Goal: Task Accomplishment & Management: Complete application form

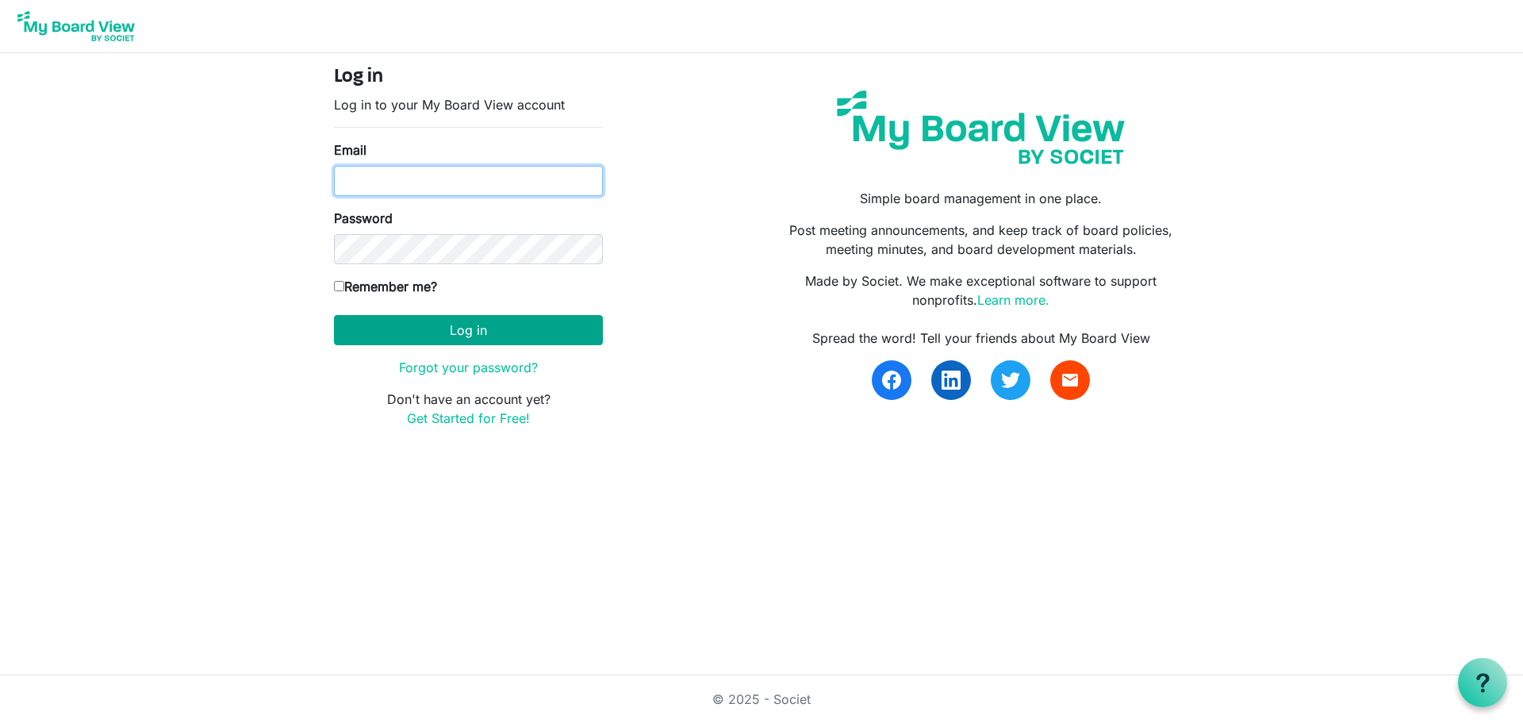
type input "joe@ccair.org"
click at [460, 329] on button "Log in" at bounding box center [468, 330] width 269 height 30
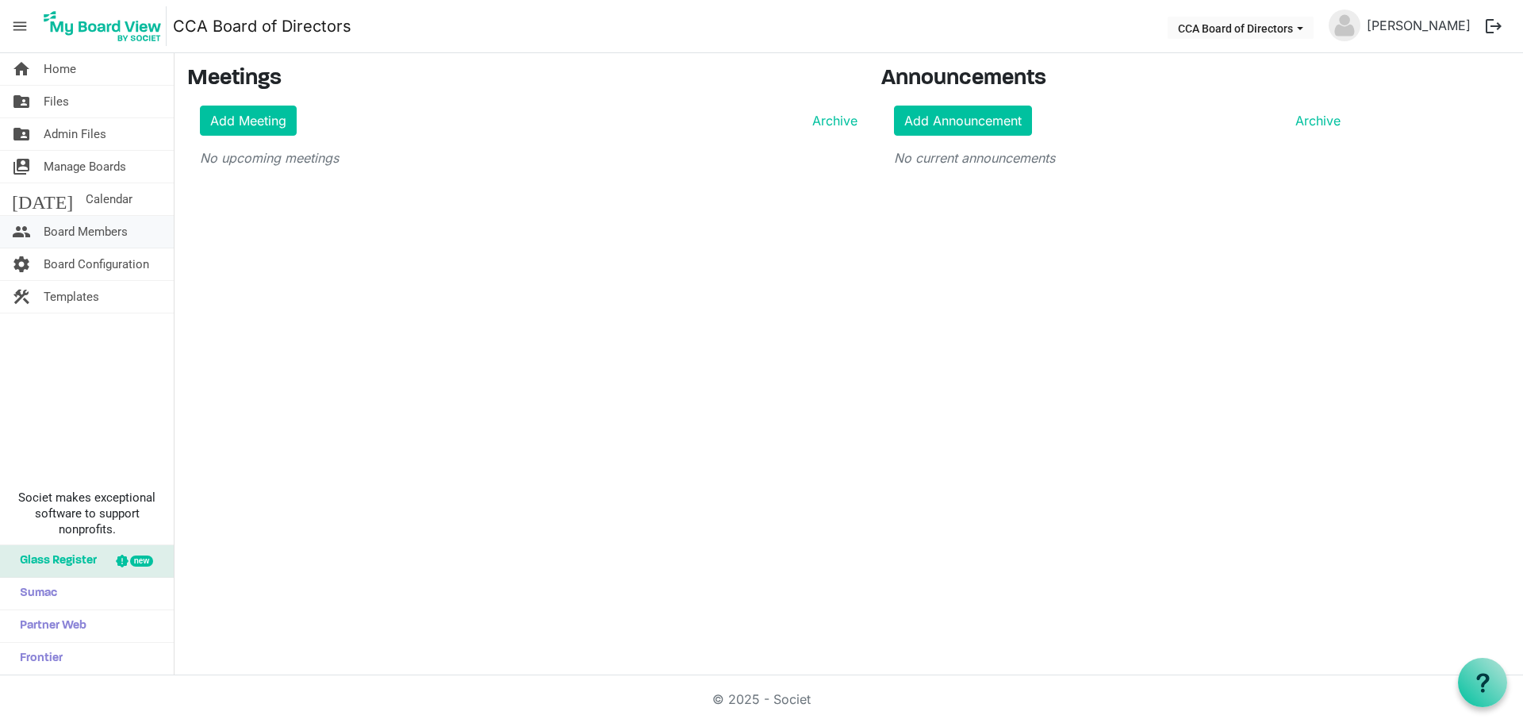
click at [79, 227] on span "Board Members" at bounding box center [86, 232] width 84 height 32
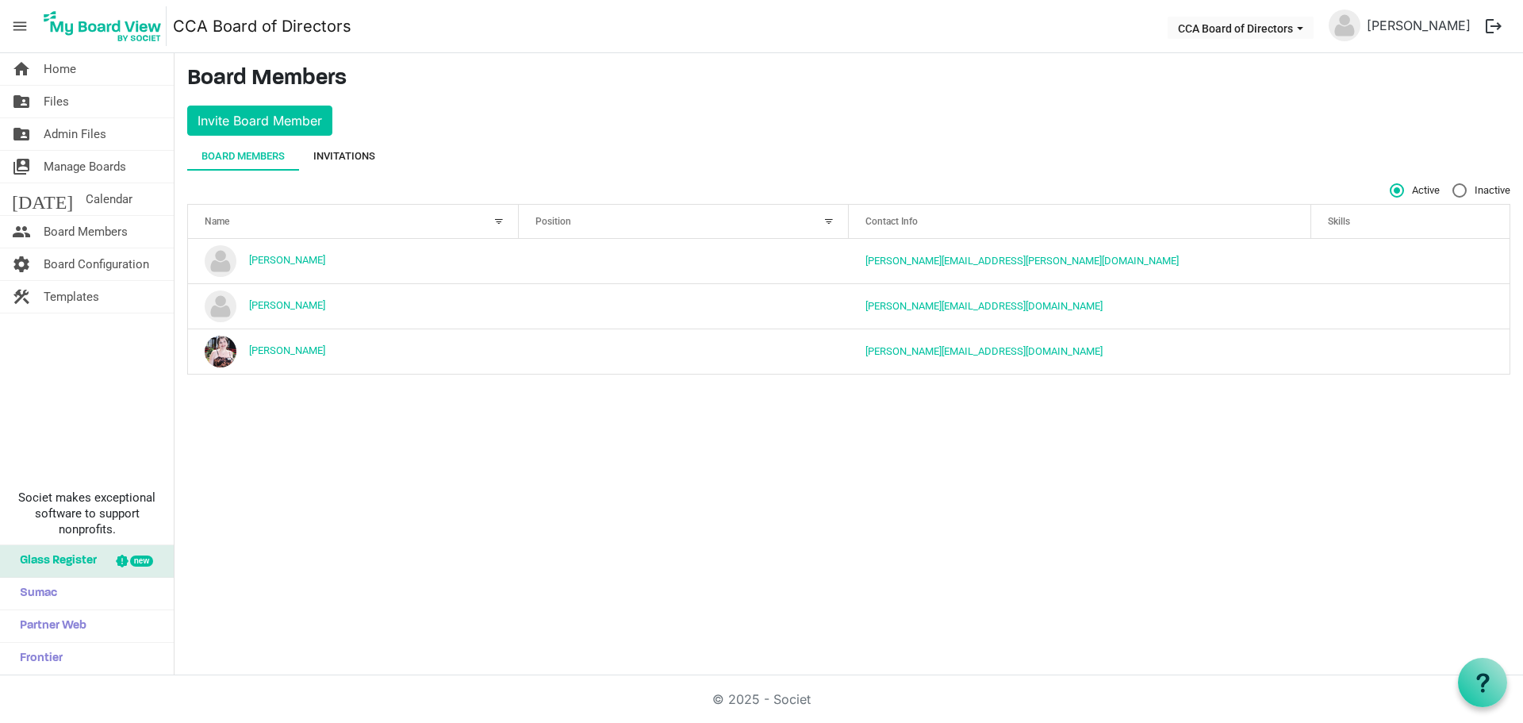
click at [355, 152] on div "Invitations" at bounding box center [344, 156] width 62 height 16
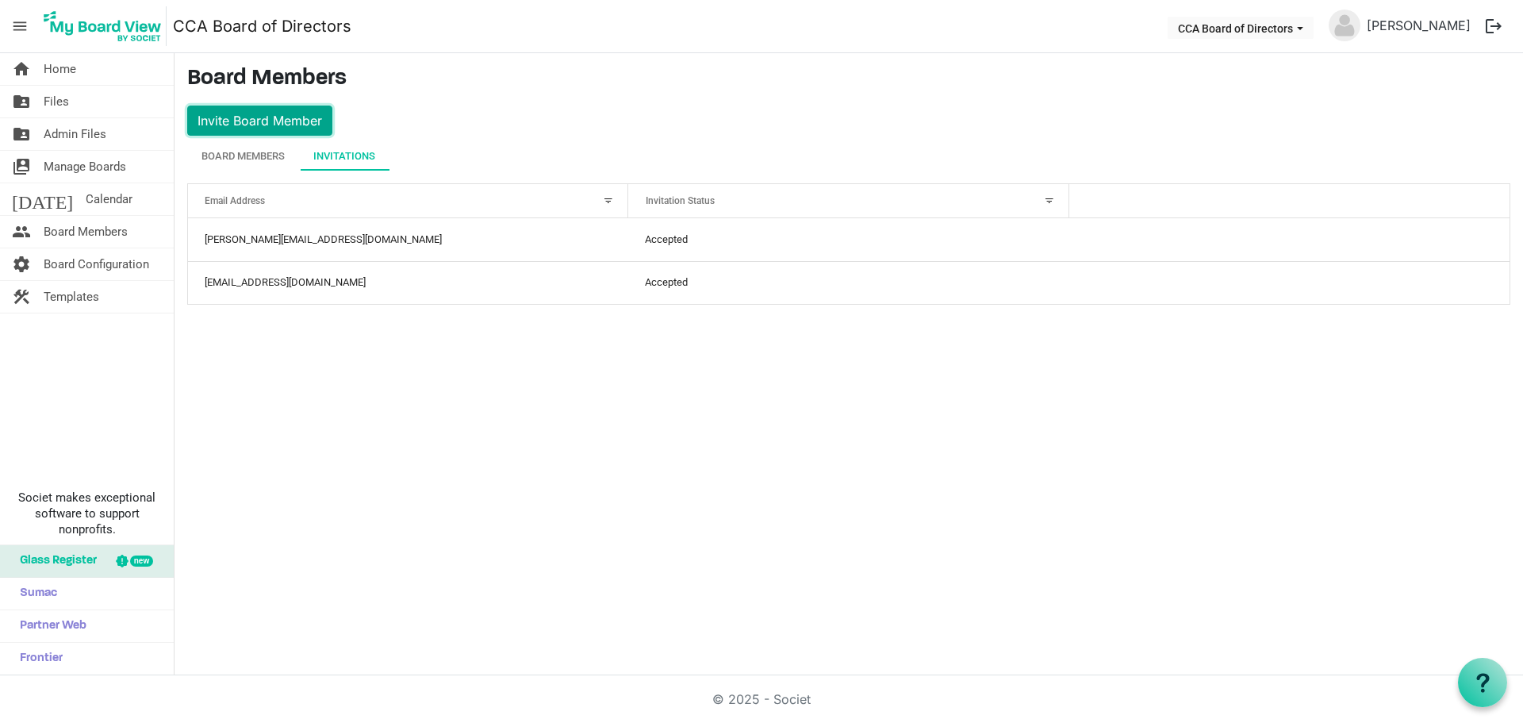
click at [273, 120] on button "Invite Board Member" at bounding box center [259, 121] width 145 height 30
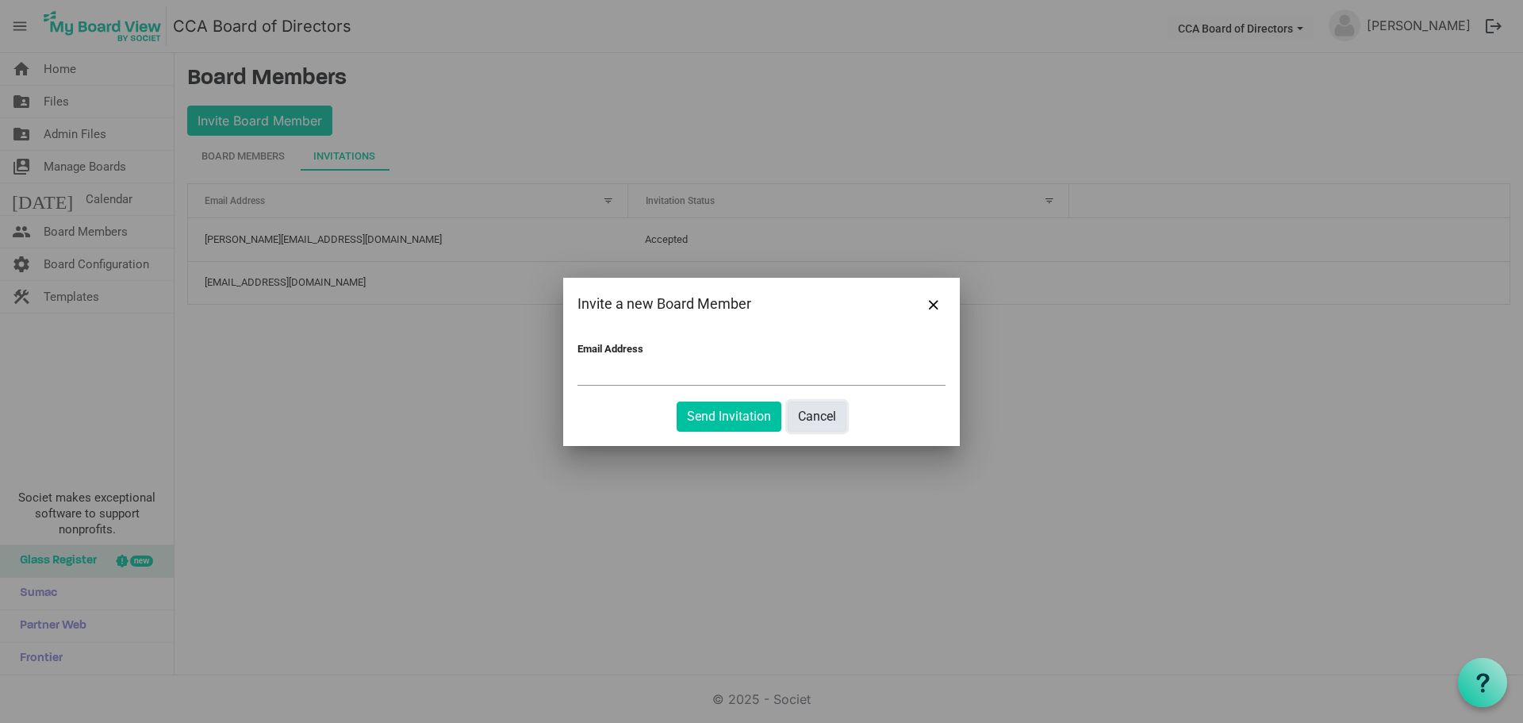
click at [805, 408] on button "Cancel" at bounding box center [817, 416] width 59 height 30
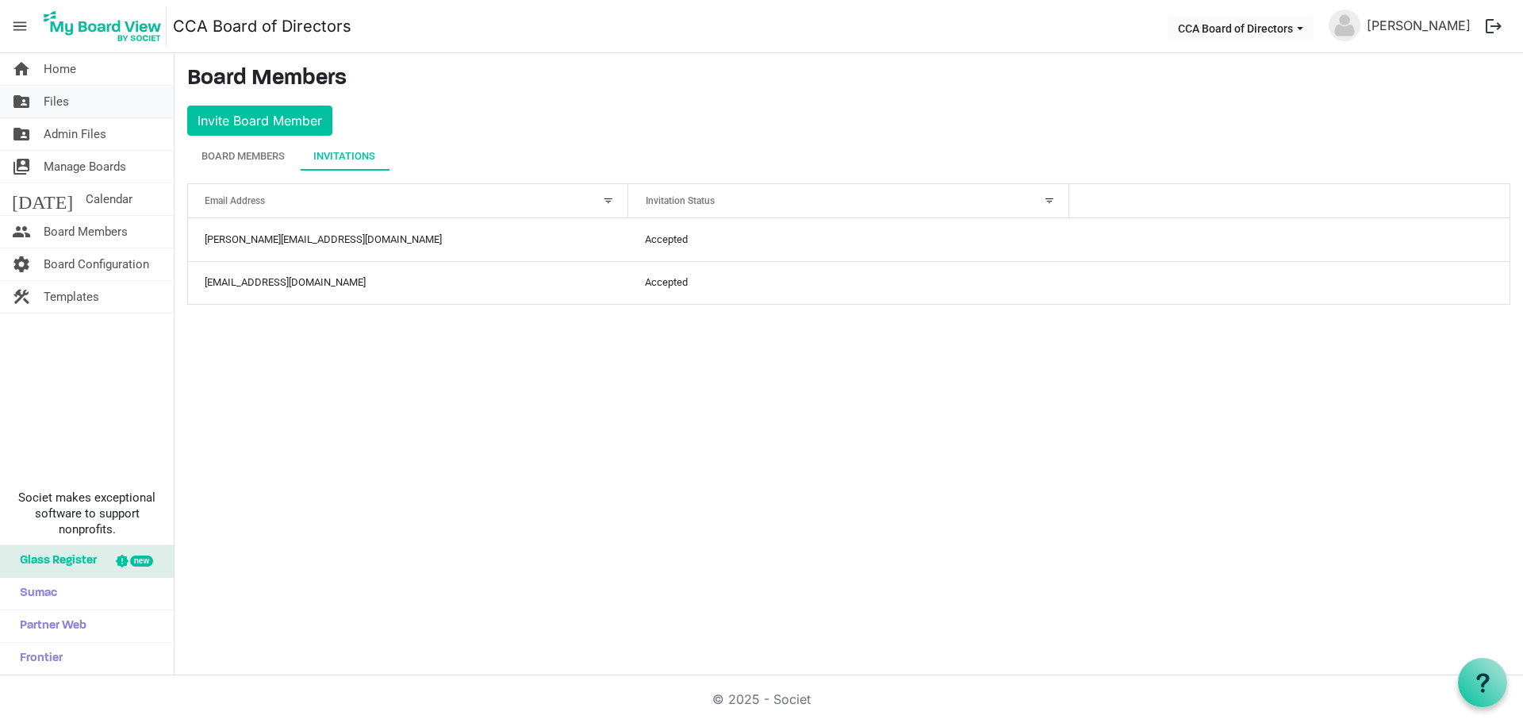
click at [55, 101] on span "Files" at bounding box center [56, 102] width 25 height 32
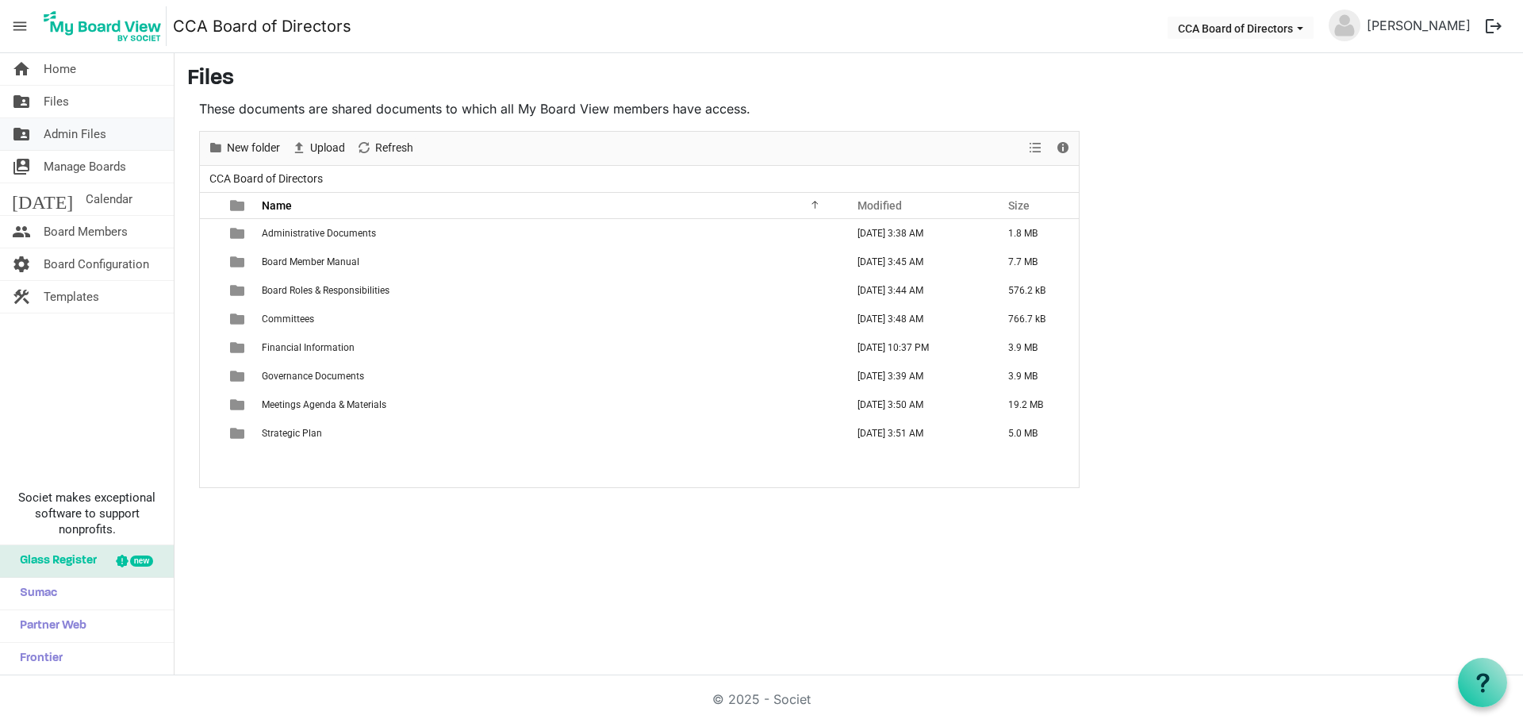
click at [68, 136] on span "Admin Files" at bounding box center [75, 134] width 63 height 32
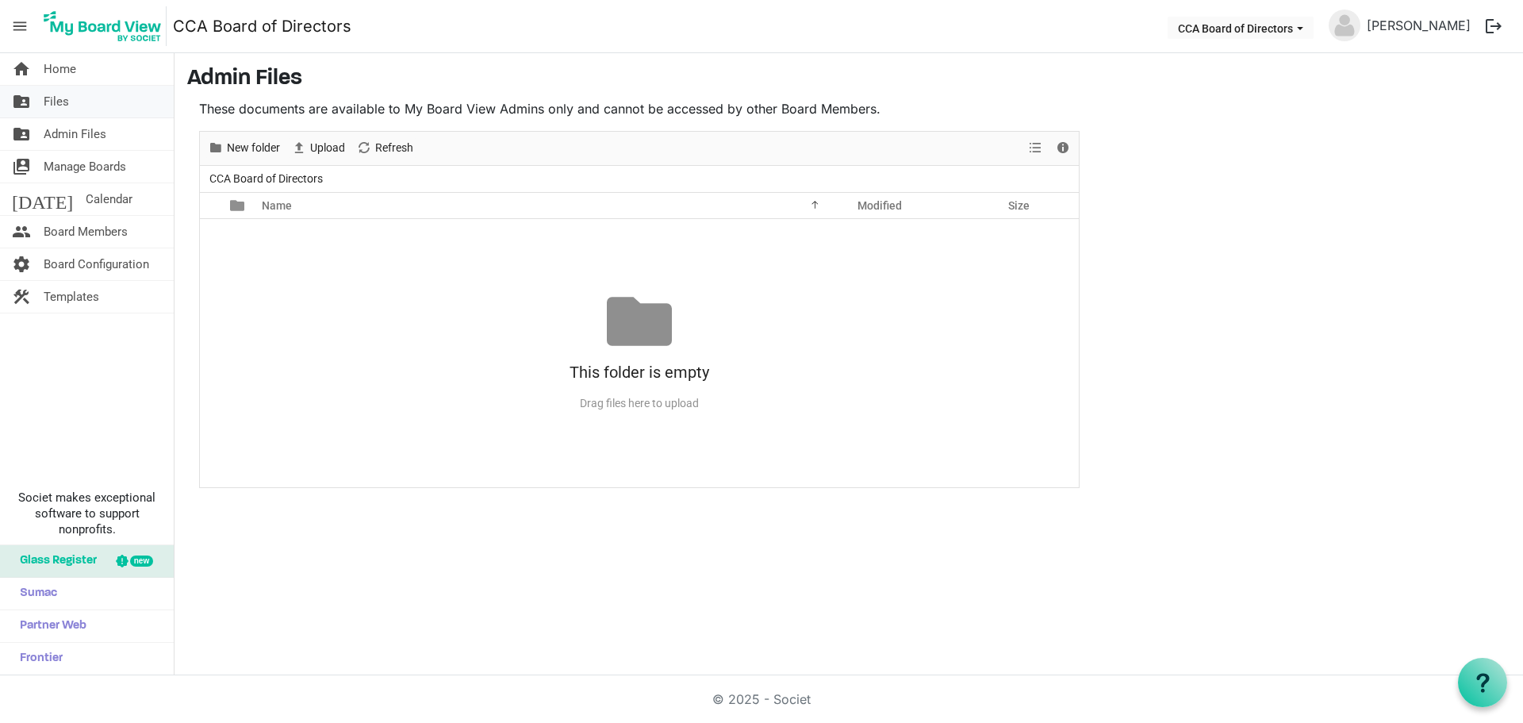
click at [63, 101] on span "Files" at bounding box center [56, 102] width 25 height 32
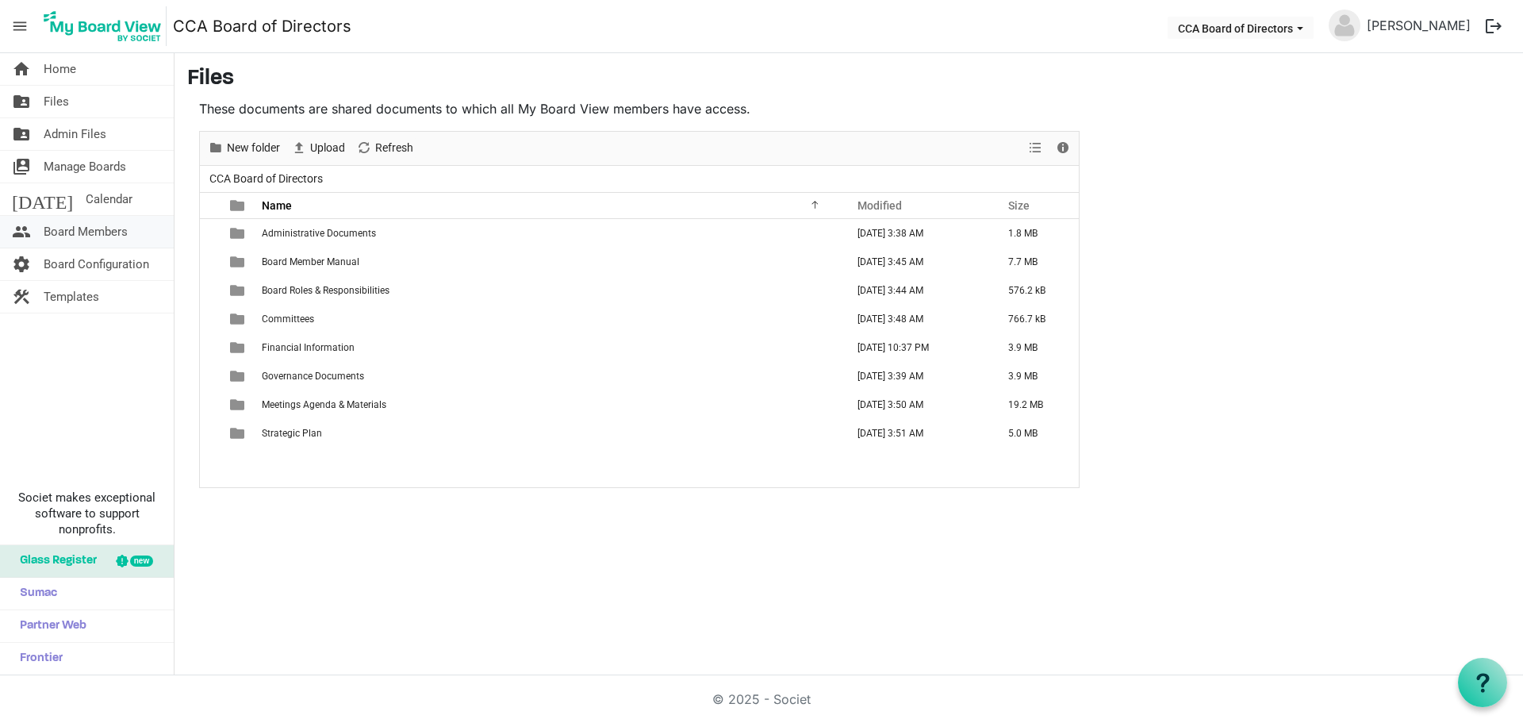
click at [81, 231] on span "Board Members" at bounding box center [86, 232] width 84 height 32
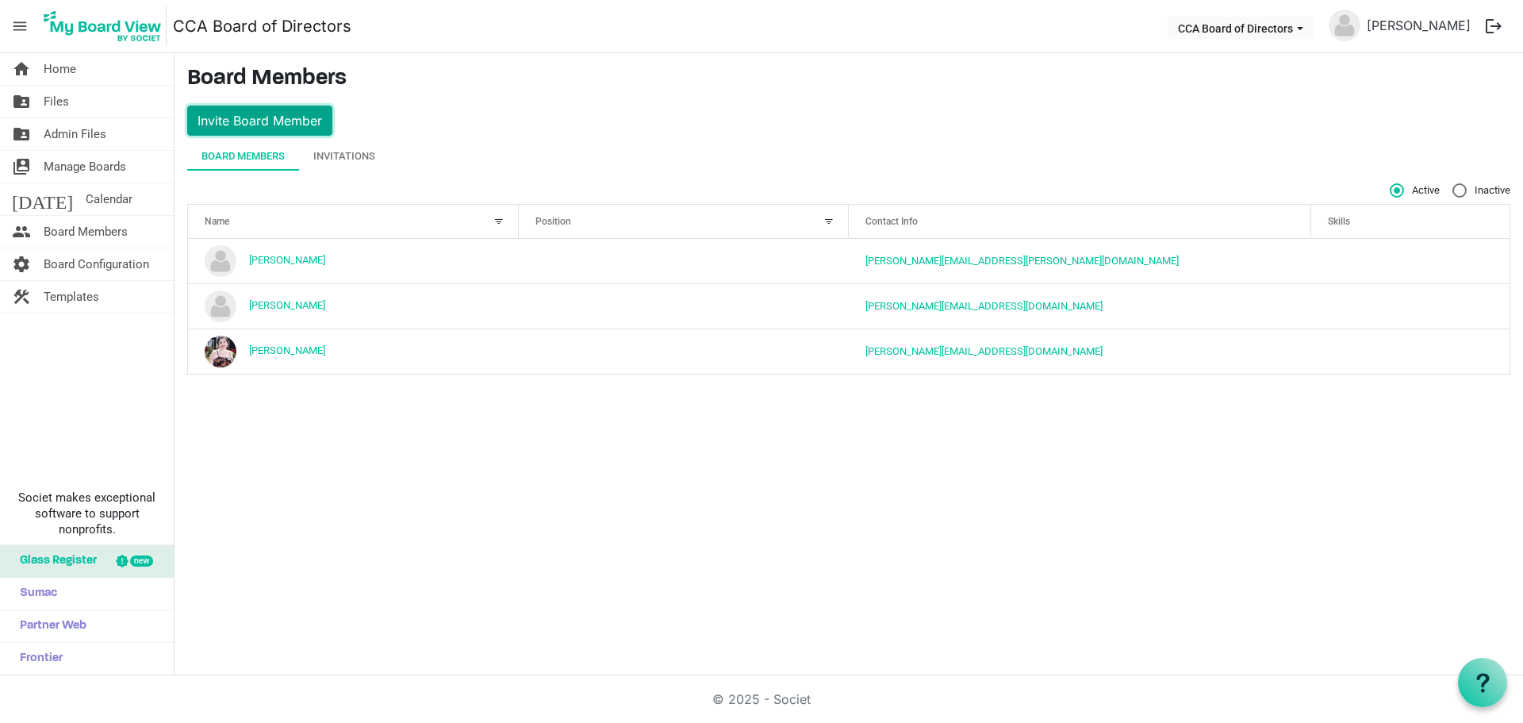
click at [264, 113] on button "Invite Board Member" at bounding box center [259, 121] width 145 height 30
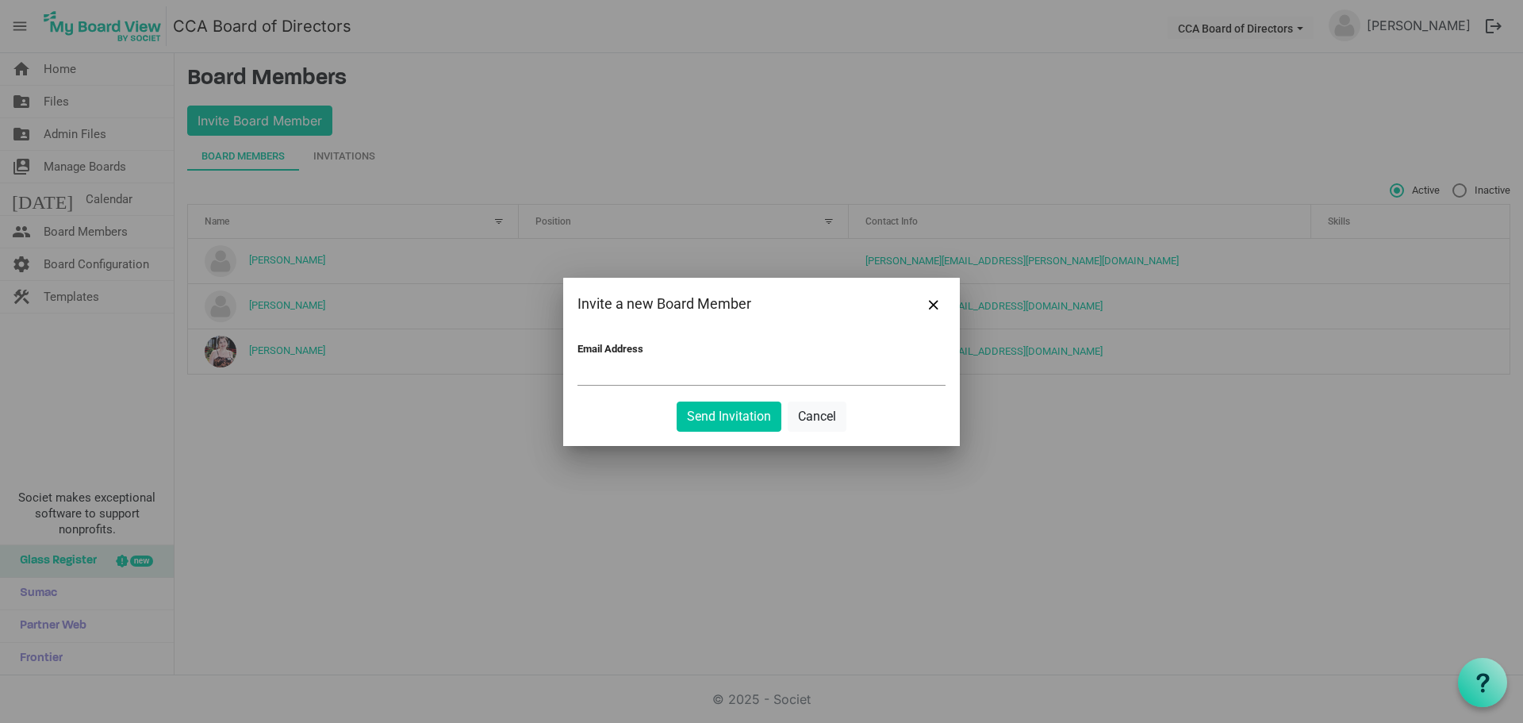
click at [635, 371] on input "Email Address" at bounding box center [762, 373] width 368 height 24
paste input "Todd.Campbell@cleanenergyfuels.com"
type input "Todd.Campbell@cleanenergyfuels.com"
click at [727, 414] on button "Send Invitation" at bounding box center [729, 416] width 105 height 30
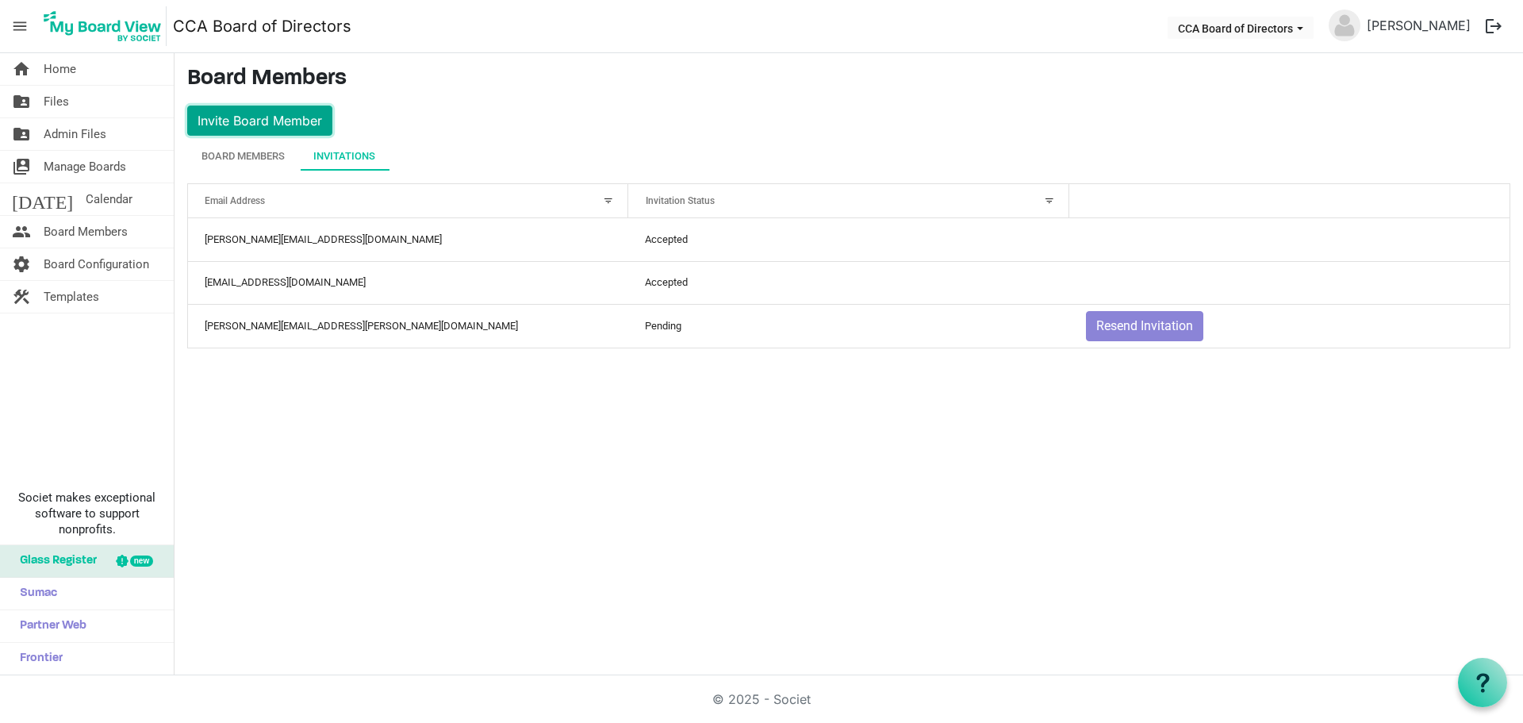
click at [243, 117] on button "Invite Board Member" at bounding box center [259, 121] width 145 height 30
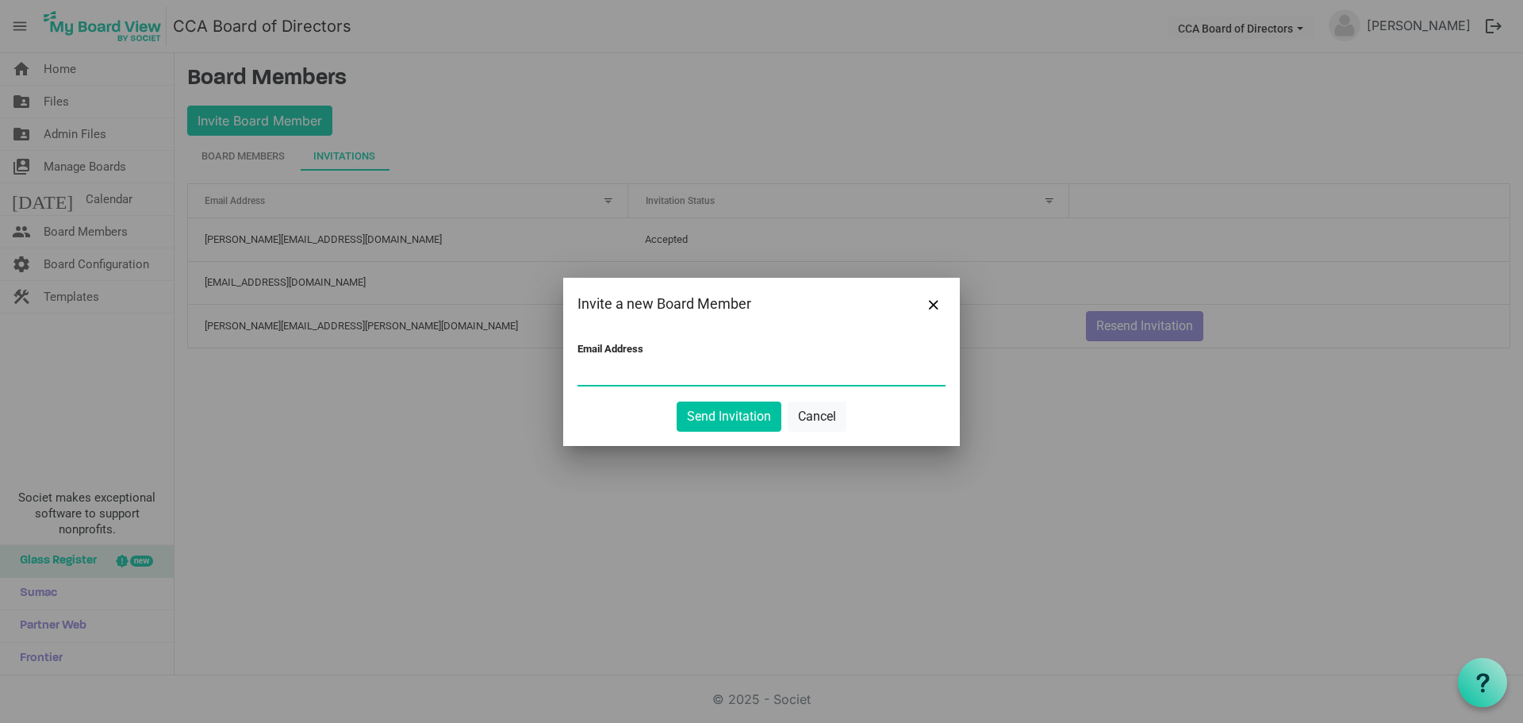
click at [587, 369] on input "Email Address" at bounding box center [762, 373] width 368 height 24
paste input "ENeandross@trccompanies.com"
type input "ENeandross@trccompanies.com"
click at [743, 412] on button "Send Invitation" at bounding box center [729, 416] width 105 height 30
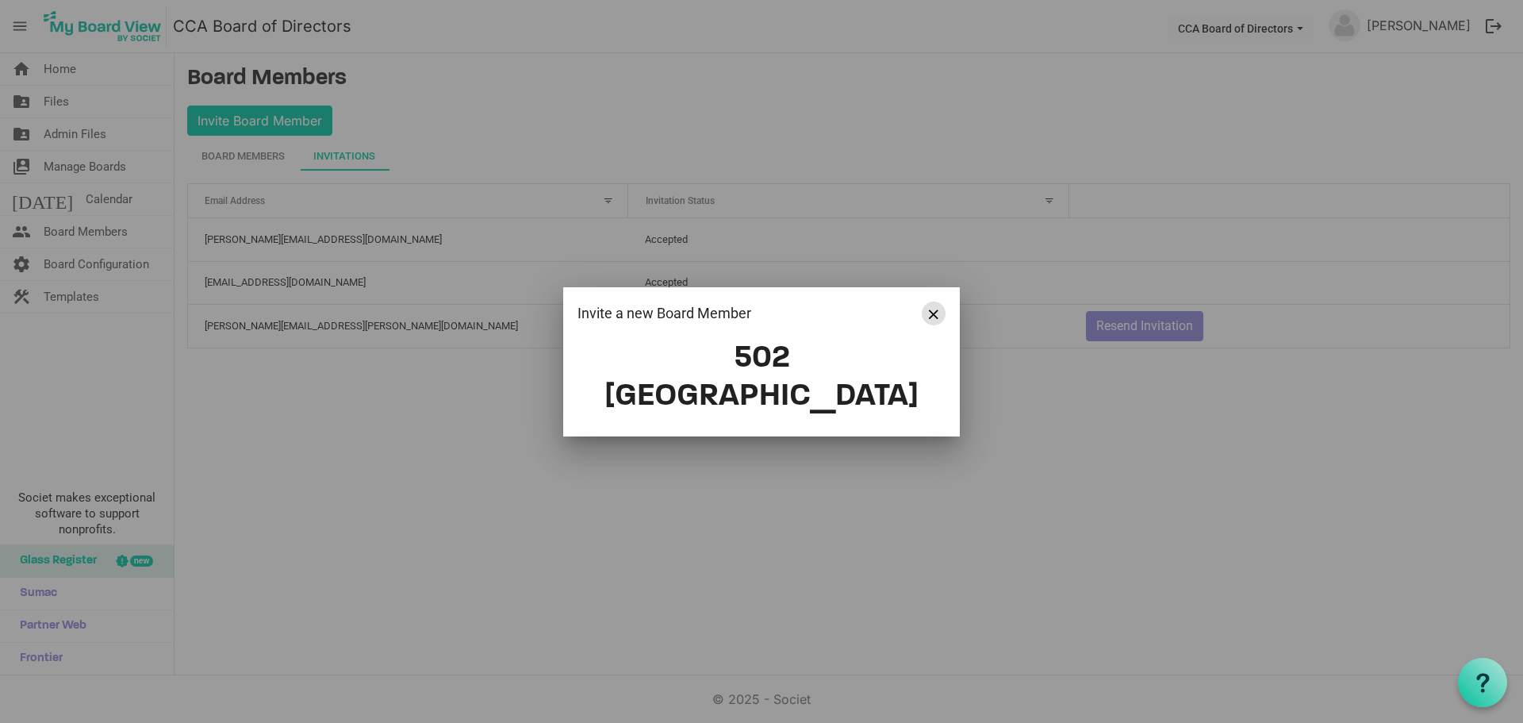
drag, startPoint x: 935, startPoint y: 330, endPoint x: 837, endPoint y: 72, distance: 275.7
click at [935, 319] on span "Close" at bounding box center [934, 314] width 10 height 10
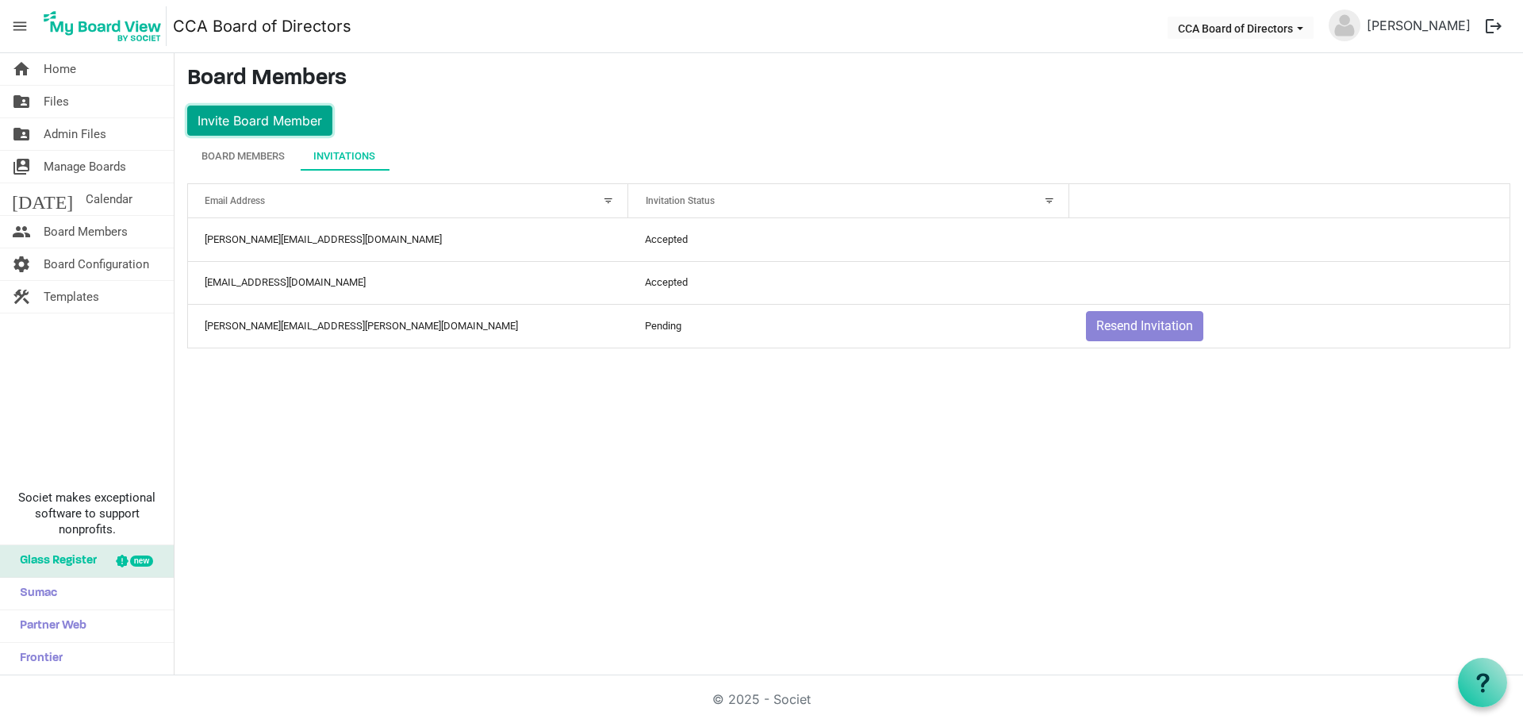
click at [254, 120] on button "Invite Board Member" at bounding box center [259, 121] width 145 height 30
click at [0, 0] on div at bounding box center [0, 0] width 0 height 0
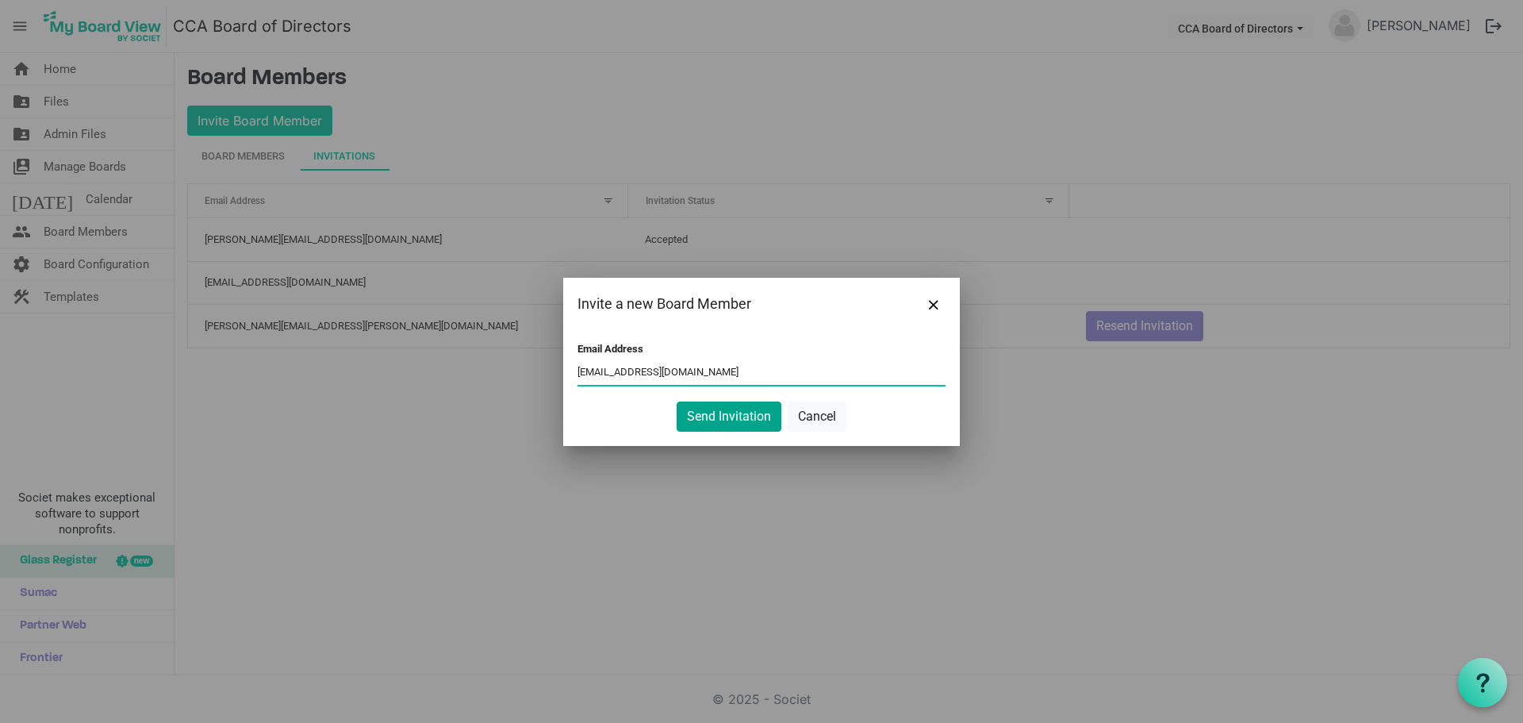
type input "ENeandross@trccompanies.com"
click at [733, 417] on button "Send Invitation" at bounding box center [729, 416] width 105 height 30
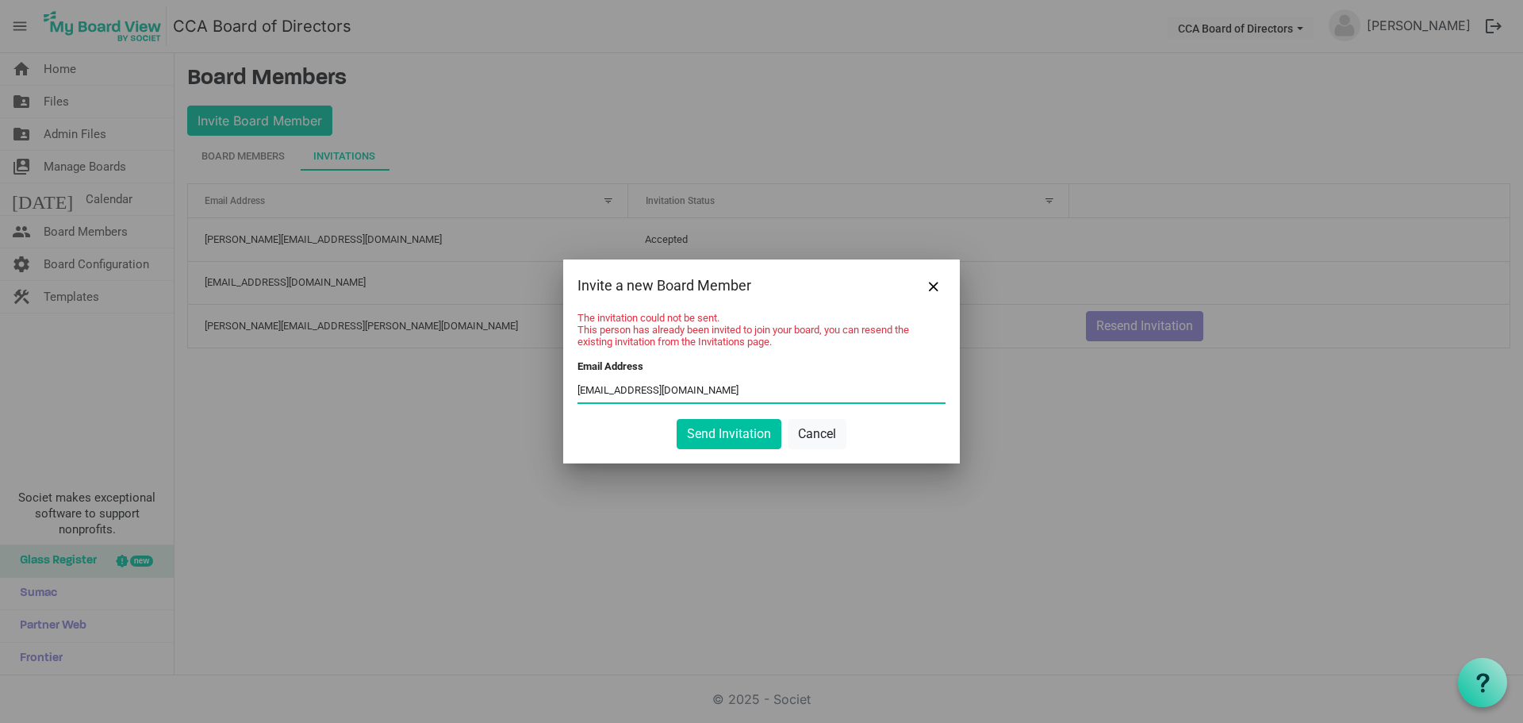
drag, startPoint x: 768, startPoint y: 391, endPoint x: 467, endPoint y: 398, distance: 300.8
click at [467, 398] on div "Invite a new Board Member The invitation could not be sent. This person has alr…" at bounding box center [761, 361] width 1523 height 723
click at [629, 383] on input "Email Address" at bounding box center [762, 390] width 368 height 24
paste input "[EMAIL_ADDRESS][DOMAIN_NAME]"
type input "[EMAIL_ADDRESS][DOMAIN_NAME]"
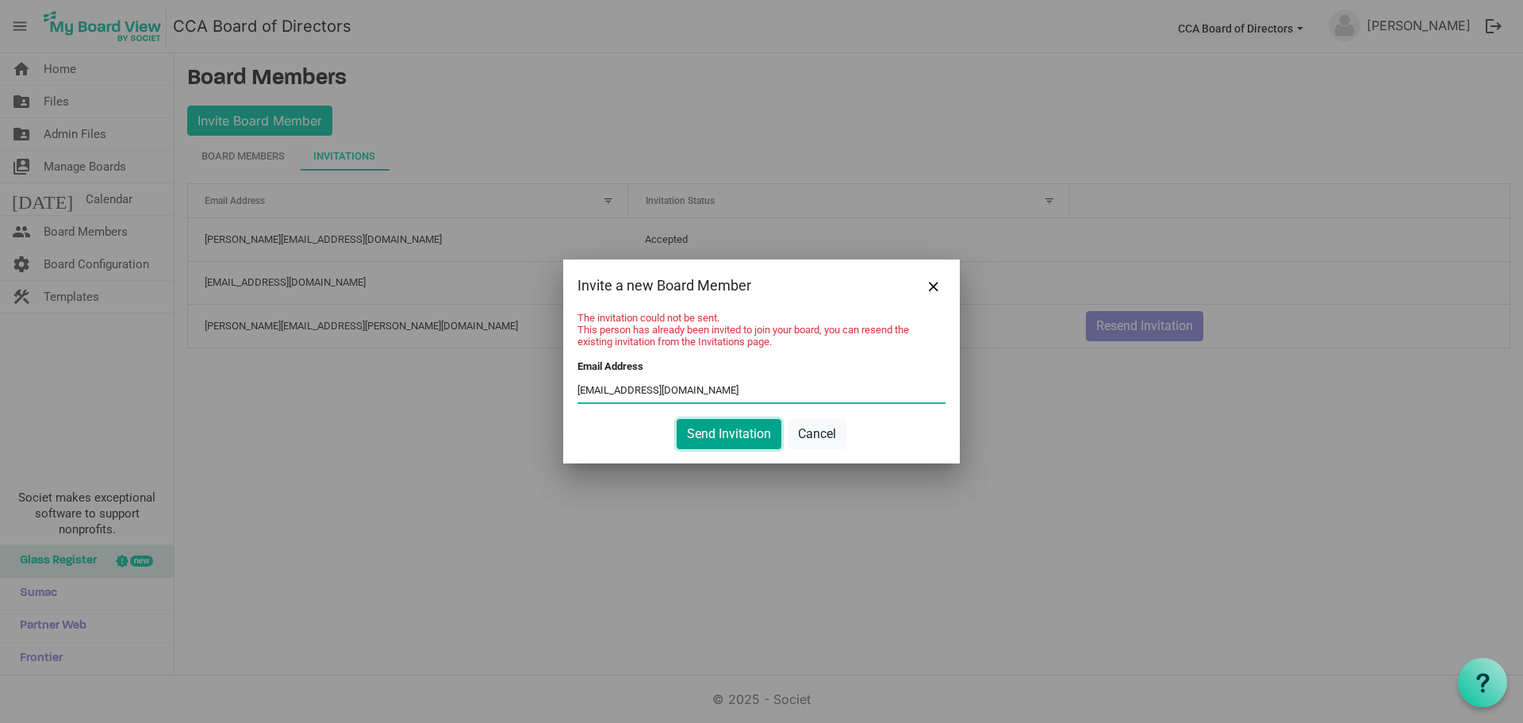
click at [721, 430] on button "Send Invitation" at bounding box center [729, 434] width 105 height 30
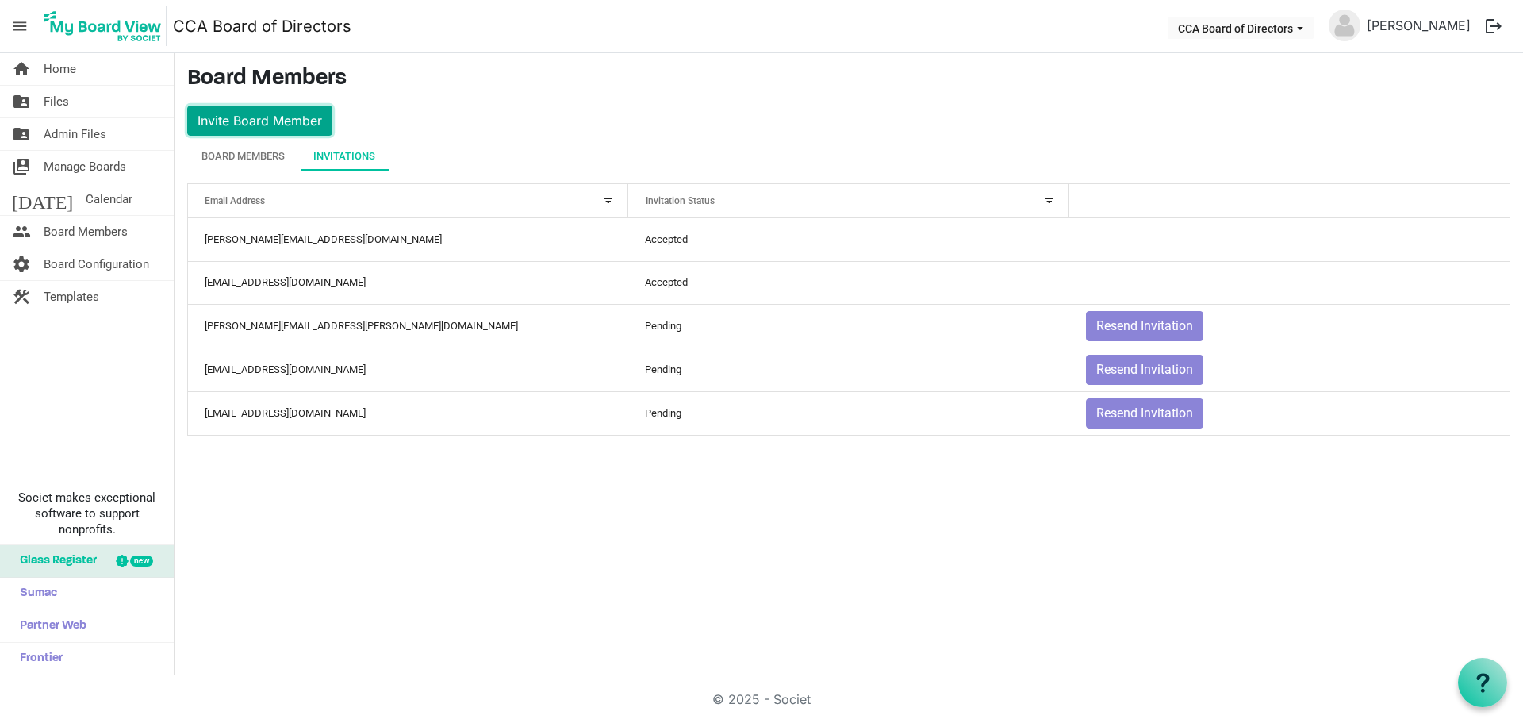
click at [267, 121] on button "Invite Board Member" at bounding box center [259, 121] width 145 height 30
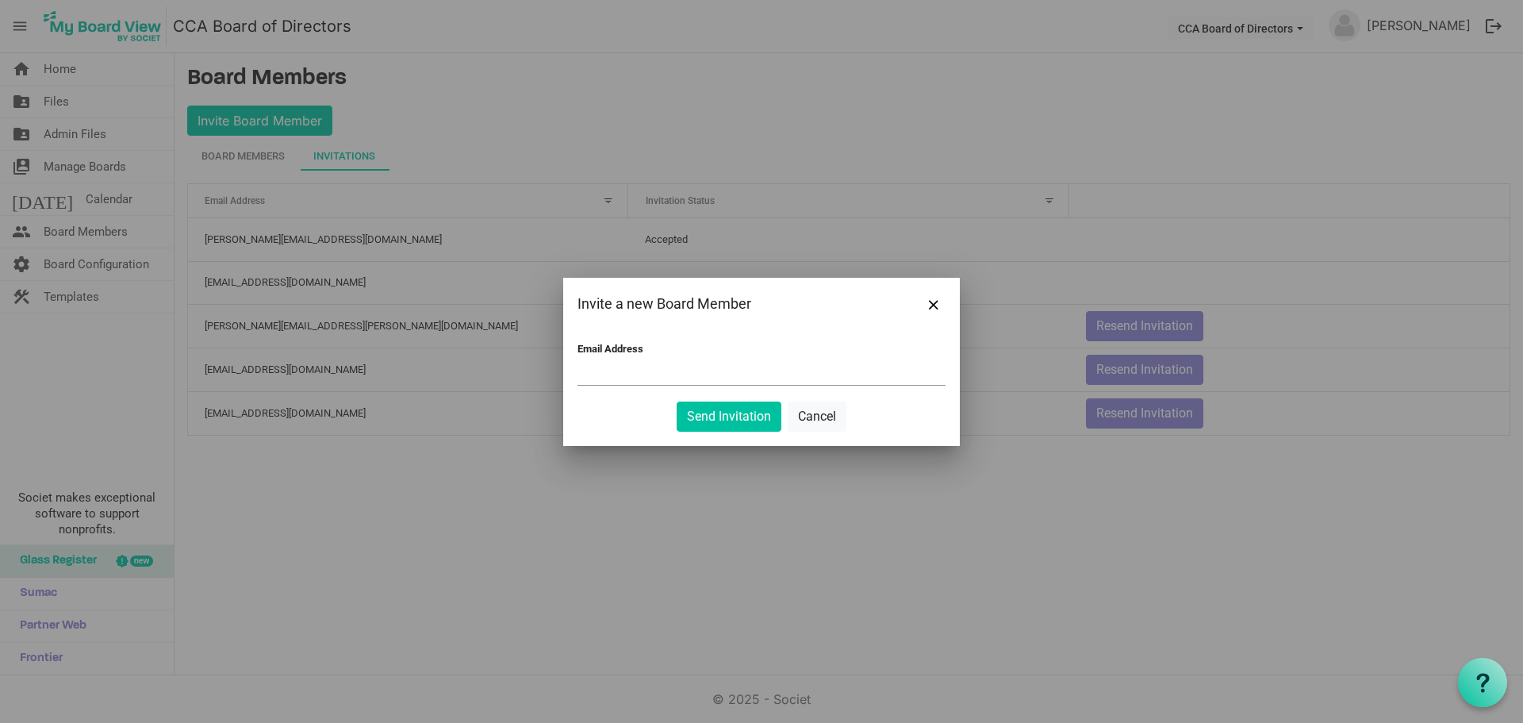
click at [632, 382] on input "Email Address" at bounding box center [762, 373] width 368 height 24
paste input "[EMAIL_ADDRESS][DOMAIN_NAME]"
type input "[EMAIL_ADDRESS][DOMAIN_NAME]"
click at [726, 417] on button "Send Invitation" at bounding box center [729, 416] width 105 height 30
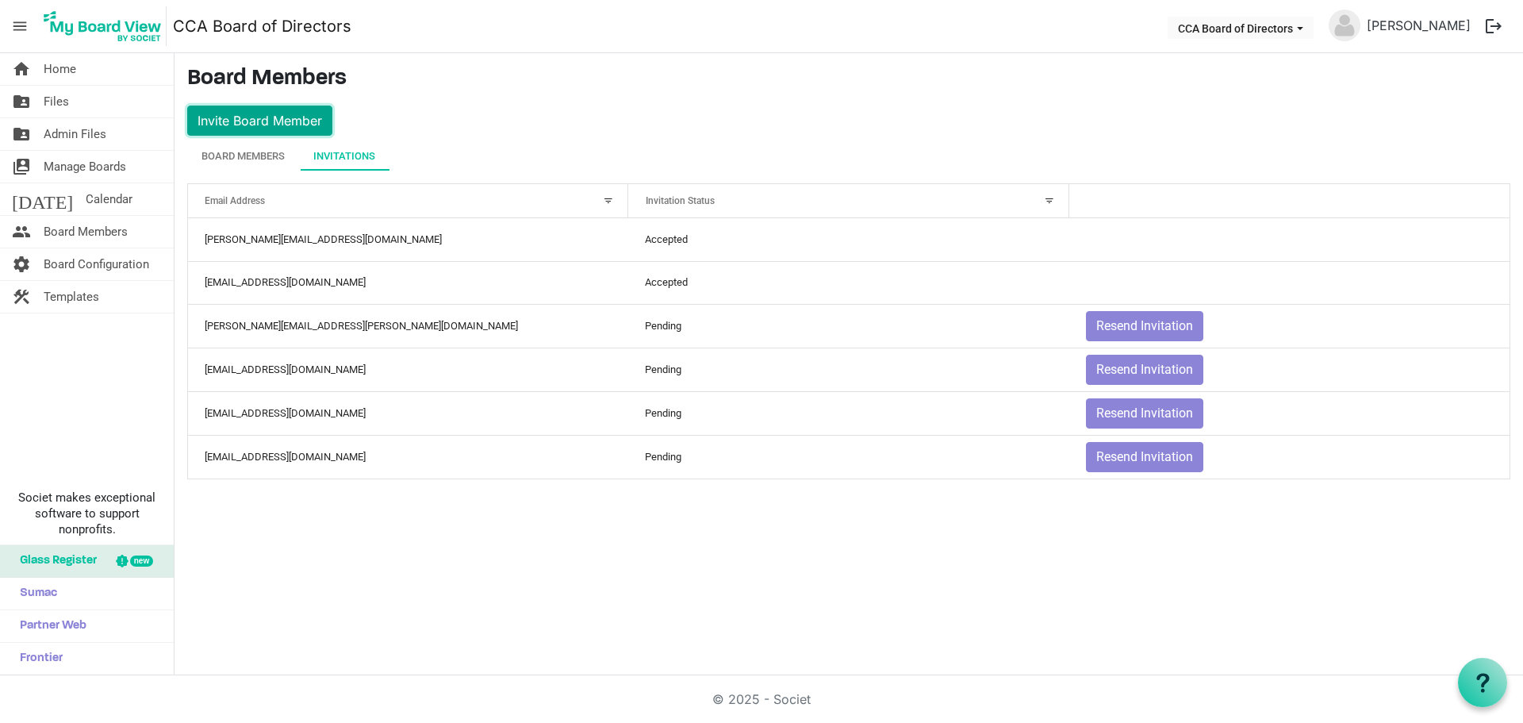
click at [290, 120] on button "Invite Board Member" at bounding box center [259, 121] width 145 height 30
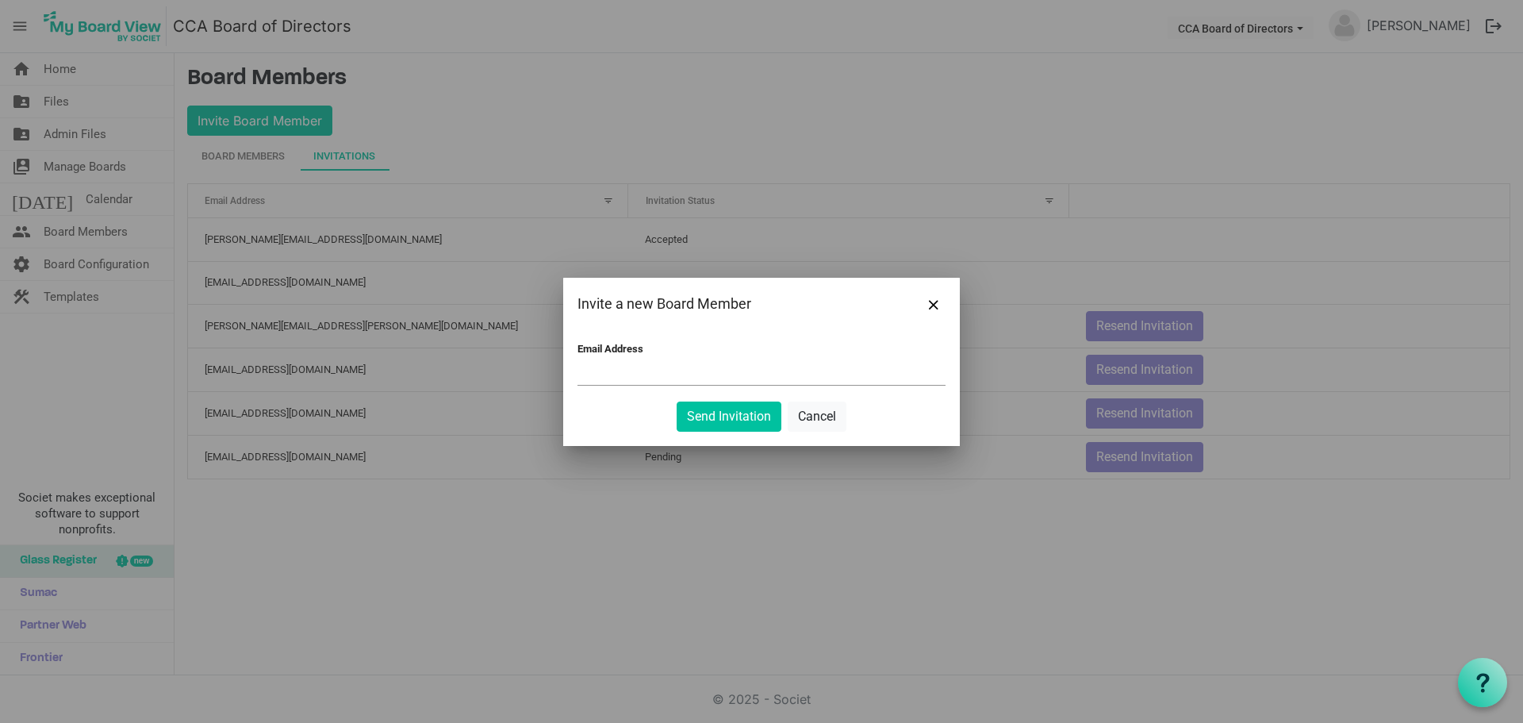
click at [636, 373] on input "Email Address" at bounding box center [762, 373] width 368 height 24
paste input "[PERSON_NAME][EMAIL_ADDRESS][PERSON_NAME][DOMAIN_NAME]"
type input "[PERSON_NAME][EMAIL_ADDRESS][PERSON_NAME][DOMAIN_NAME]"
click at [725, 411] on button "Send Invitation" at bounding box center [729, 416] width 105 height 30
click at [724, 412] on button "Send Invitation" at bounding box center [729, 416] width 105 height 30
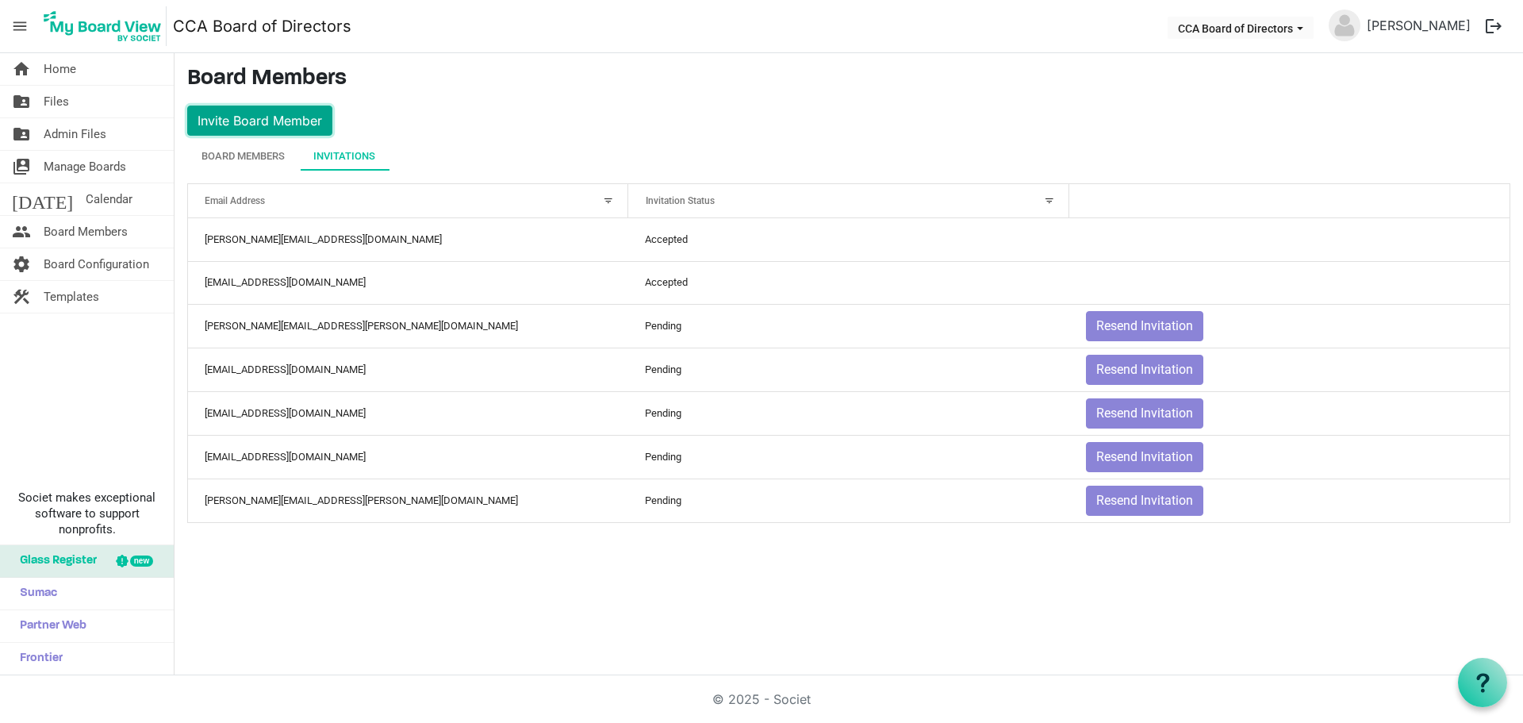
click at [229, 118] on button "Invite Board Member" at bounding box center [259, 121] width 145 height 30
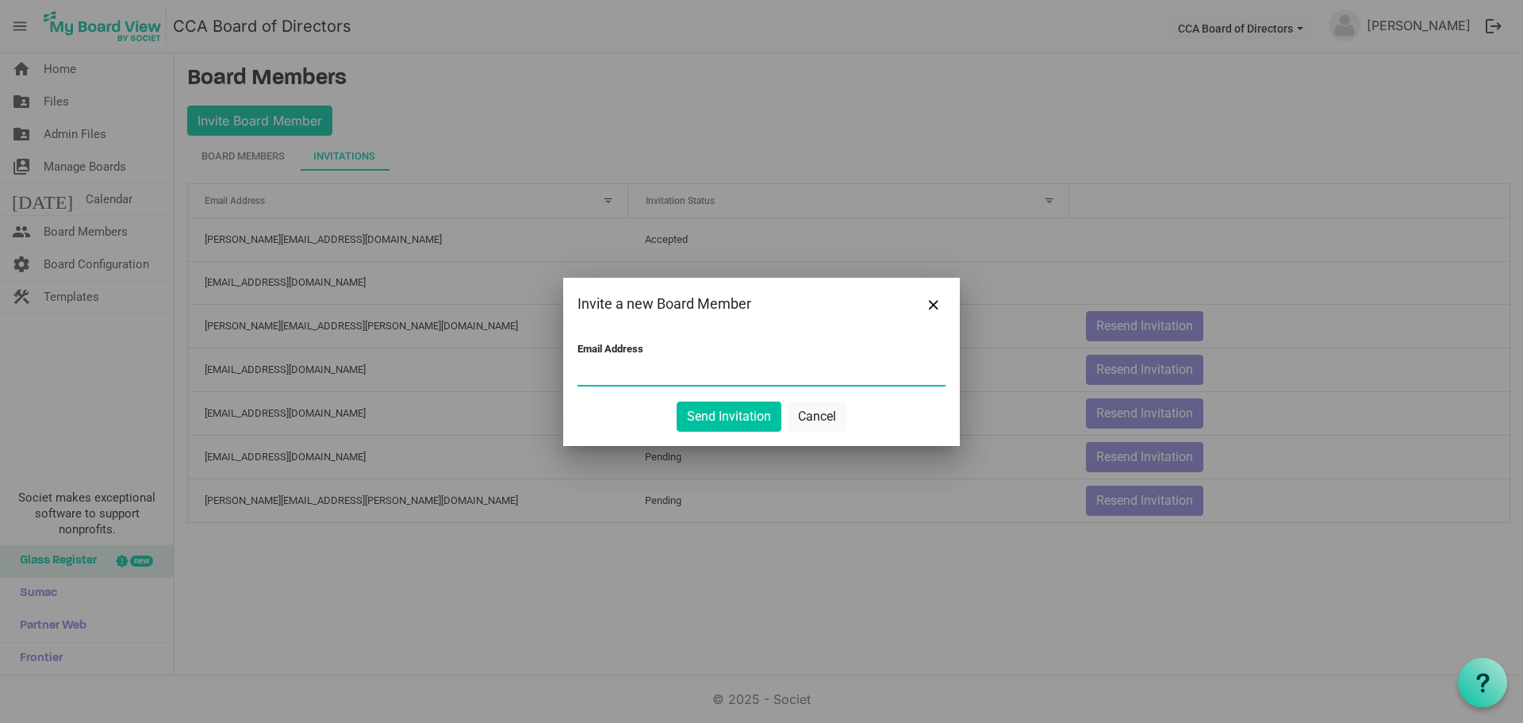
paste input "[EMAIL_ADDRESS][DOMAIN_NAME]"
type input "[EMAIL_ADDRESS][DOMAIN_NAME]"
click at [737, 413] on button "Send Invitation" at bounding box center [729, 416] width 105 height 30
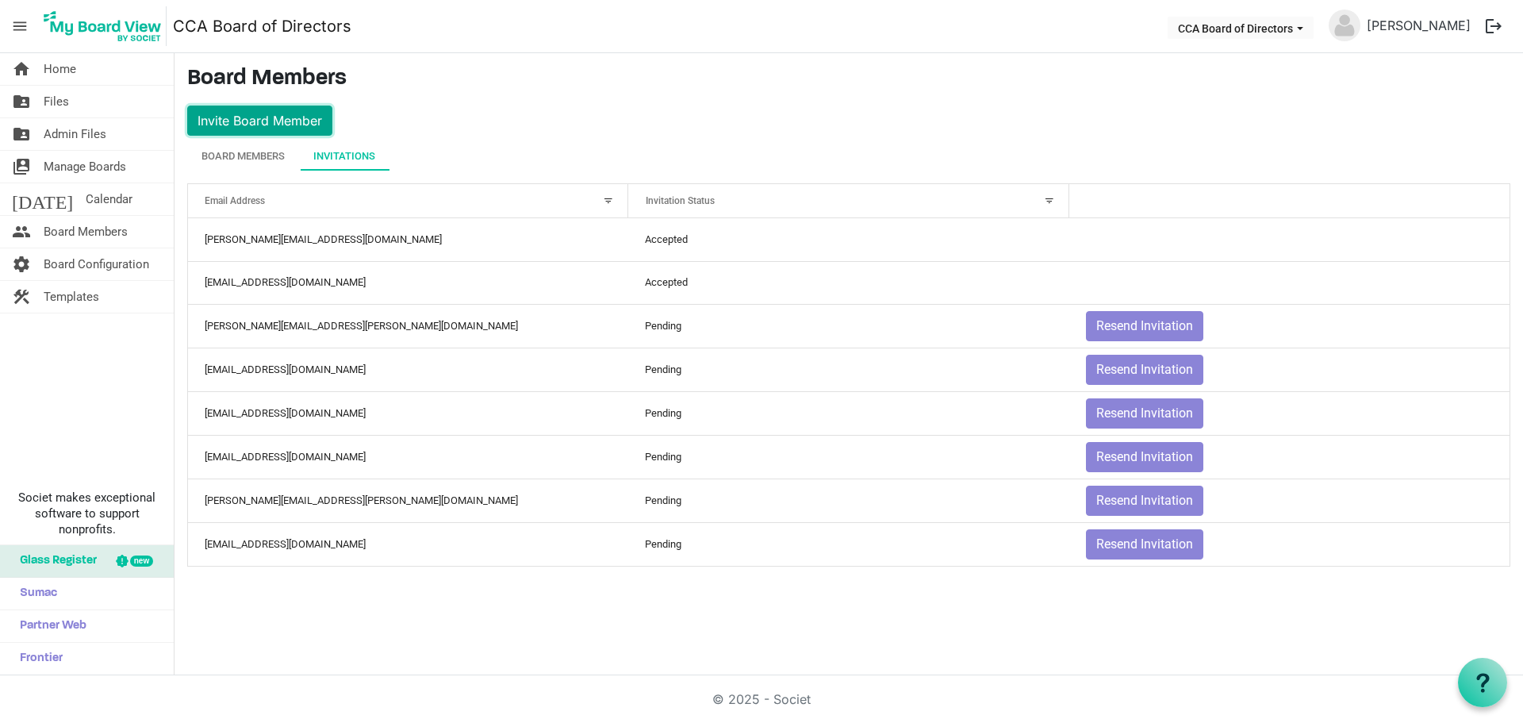
click at [266, 118] on button "Invite Board Member" at bounding box center [259, 121] width 145 height 30
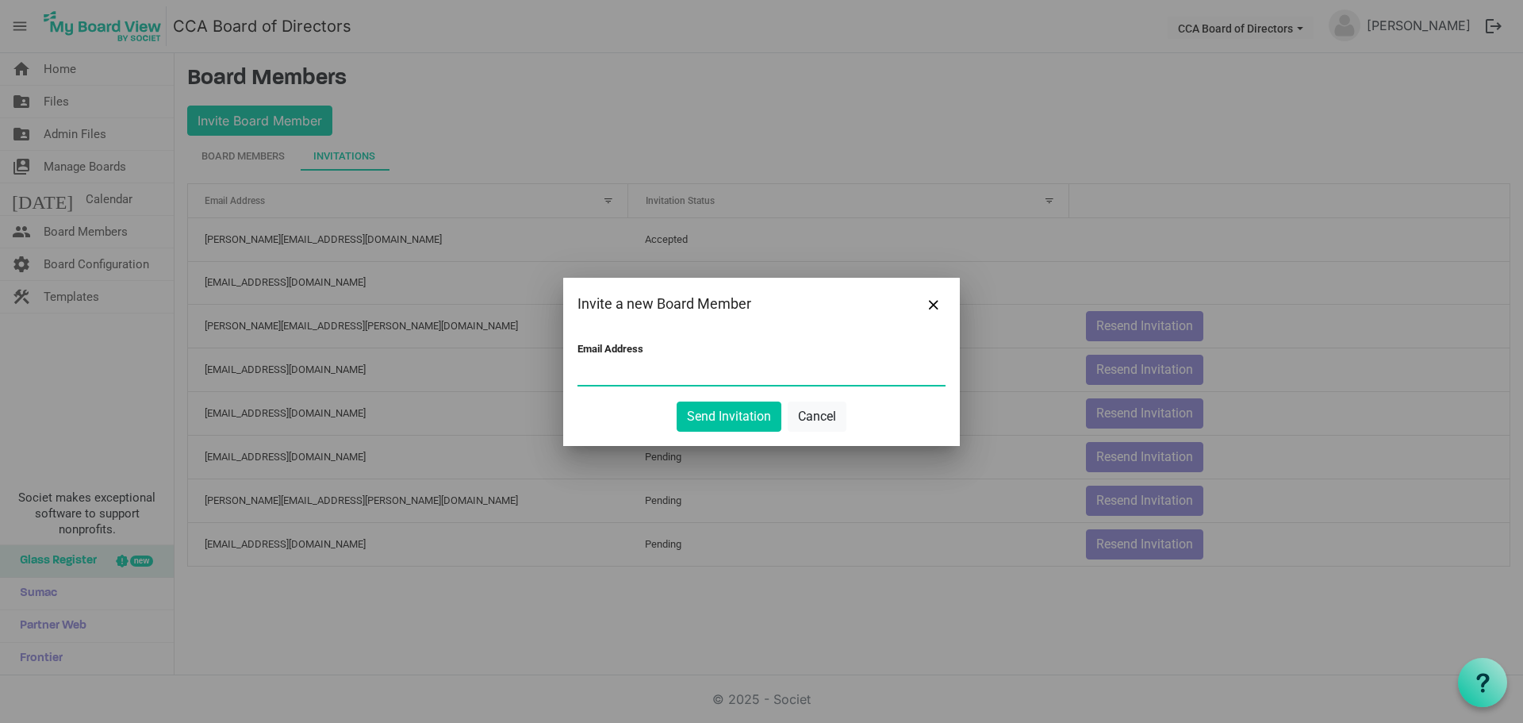
paste input "Tom.Swenson@Cummins.com"
type input "Tom.Swenson@Cummins.com"
click at [729, 417] on button "Send Invitation" at bounding box center [729, 416] width 105 height 30
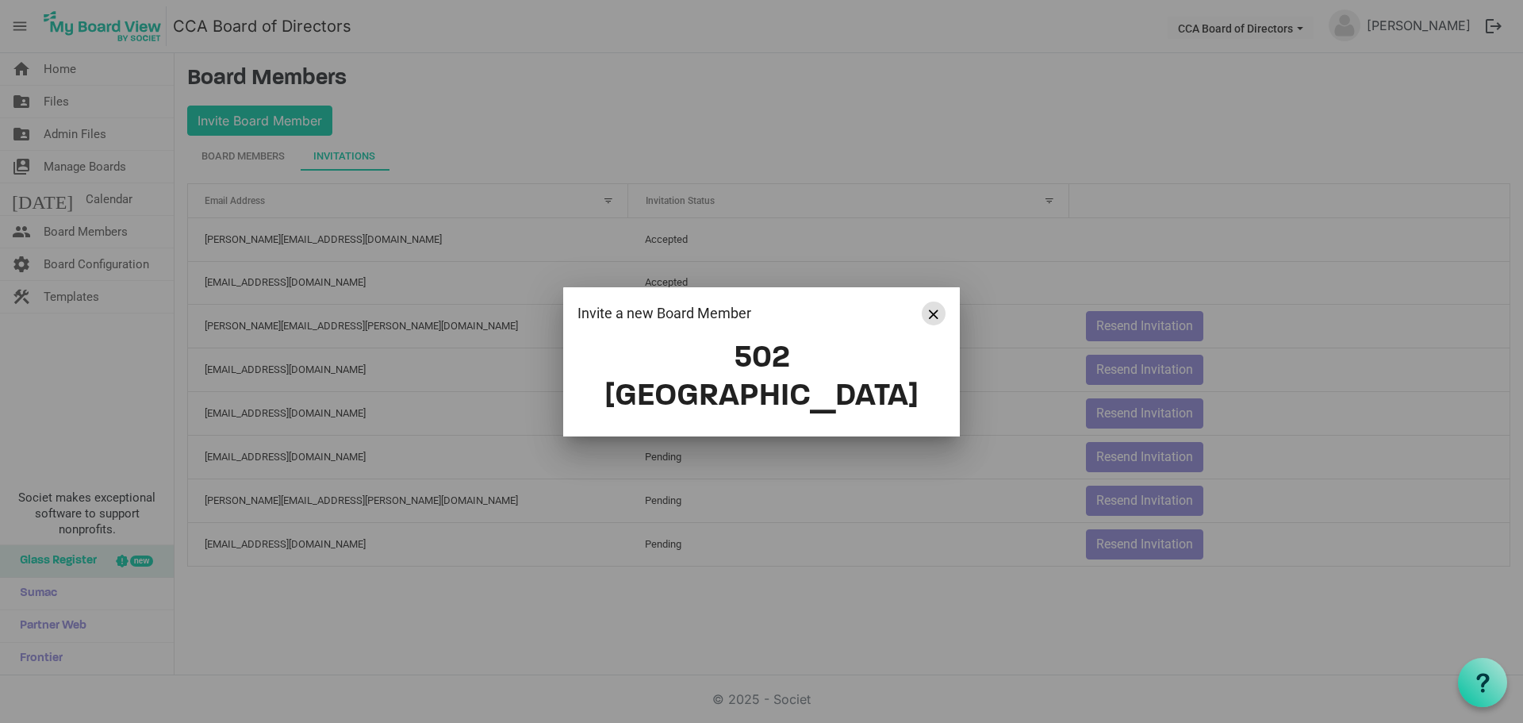
click at [941, 325] on button "Close" at bounding box center [934, 313] width 24 height 24
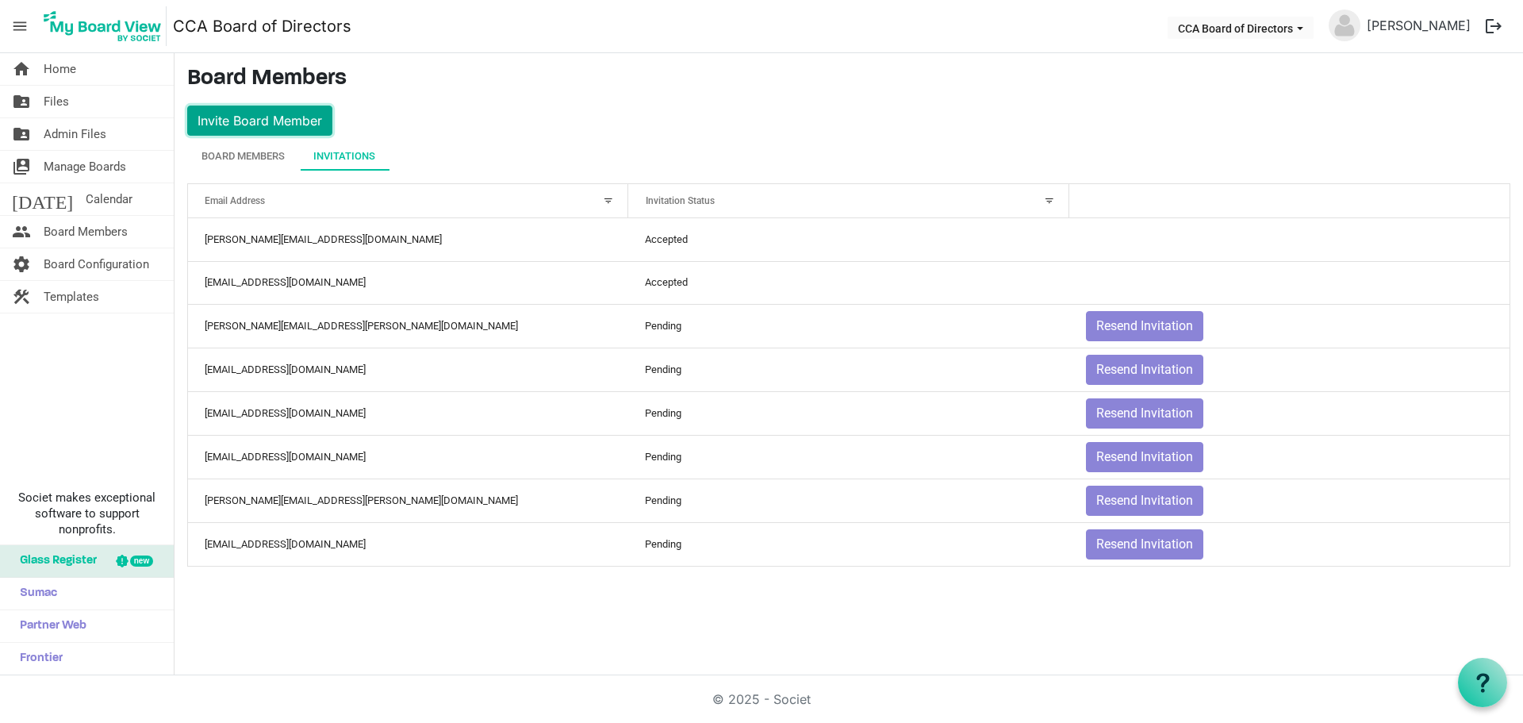
click at [264, 121] on button "Invite Board Member" at bounding box center [259, 121] width 145 height 30
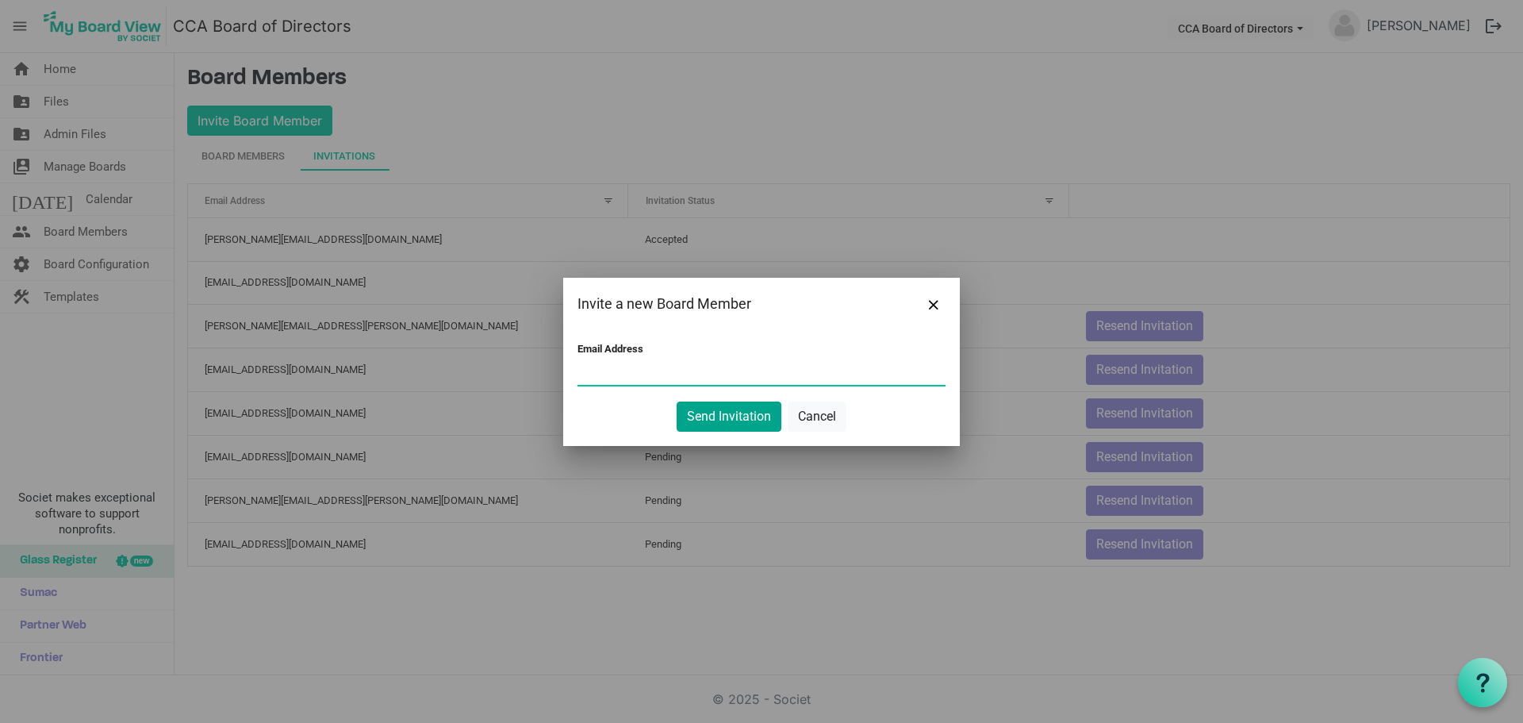
paste input "Tom.Swenson@Cummins.com"
type input "Tom.Swenson@Cummins.com"
click at [732, 417] on button "Send Invitation" at bounding box center [729, 416] width 105 height 30
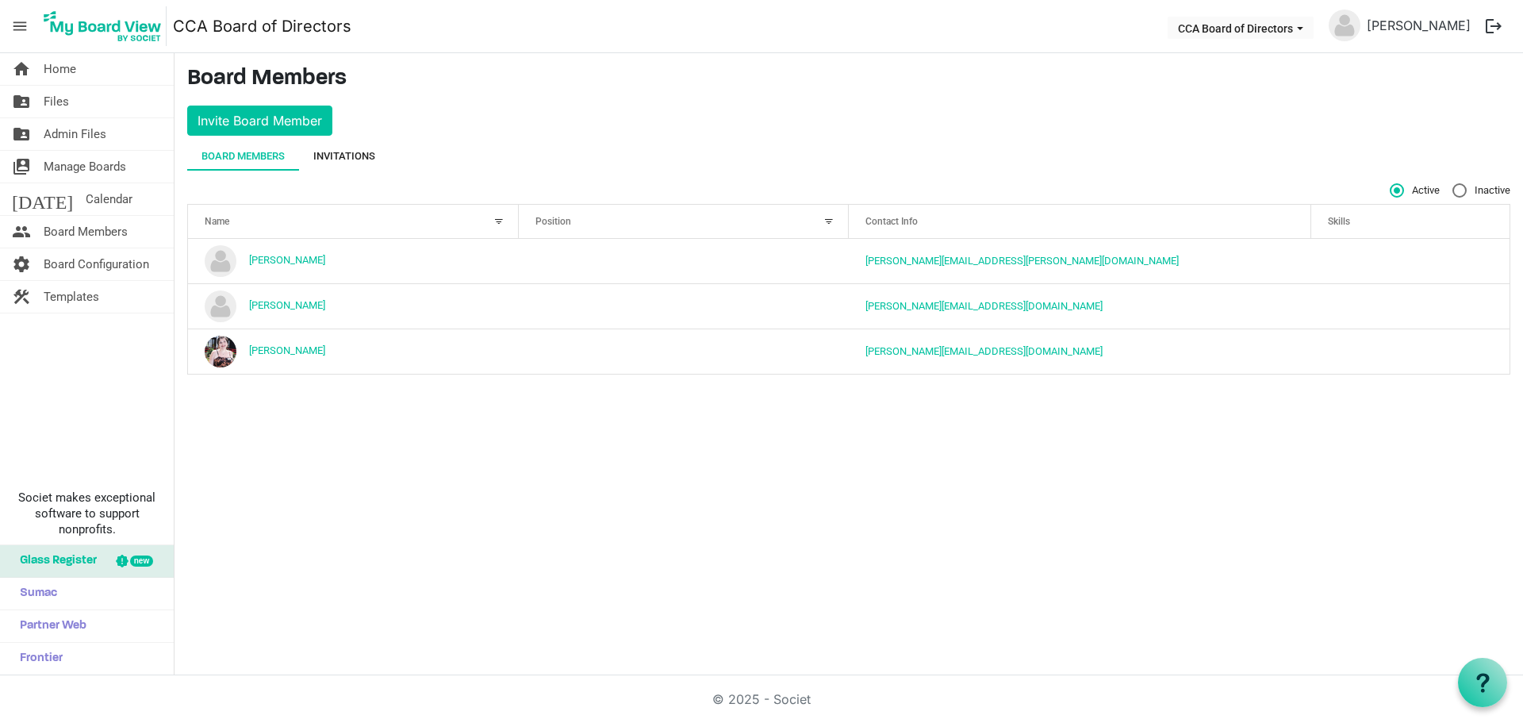
click at [353, 150] on div "Invitations" at bounding box center [344, 156] width 62 height 16
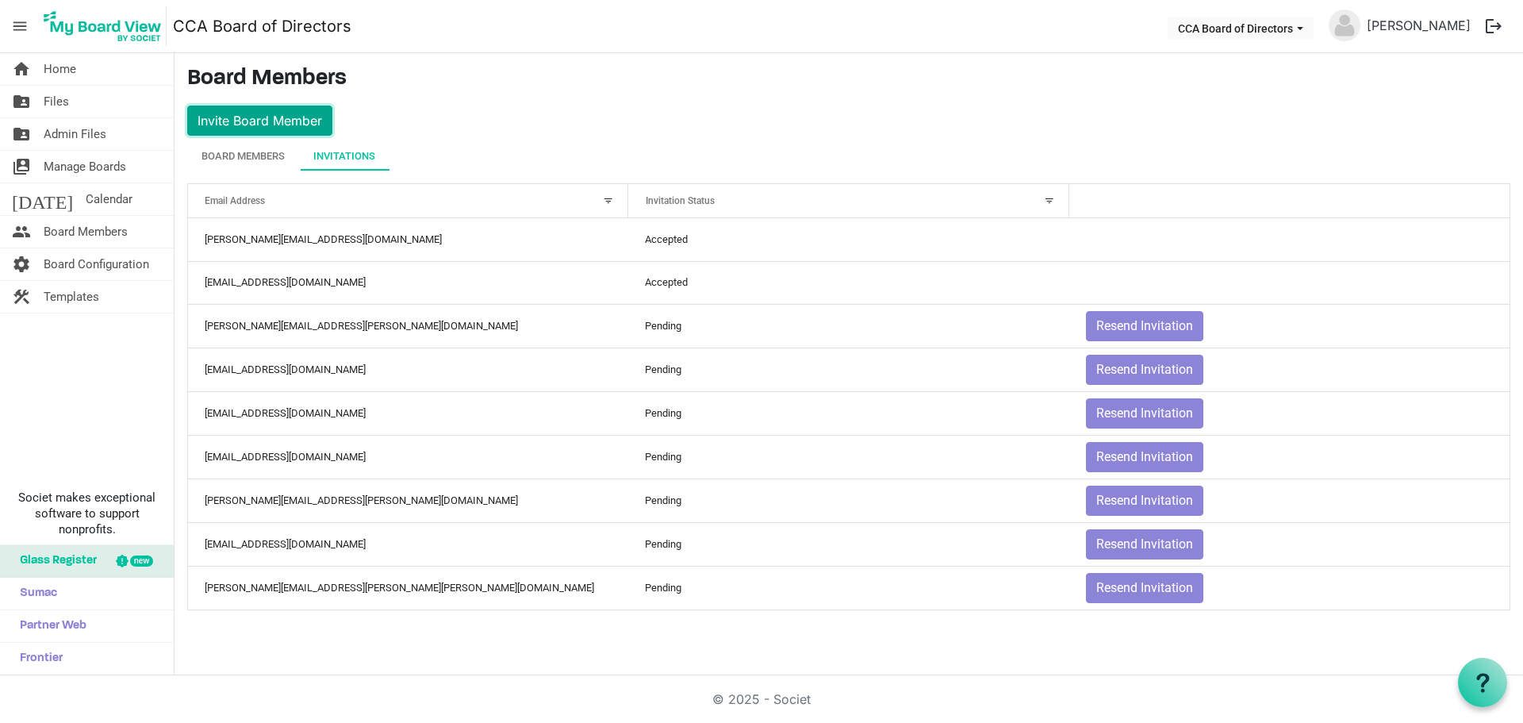
click at [244, 121] on button "Invite Board Member" at bounding box center [259, 121] width 145 height 30
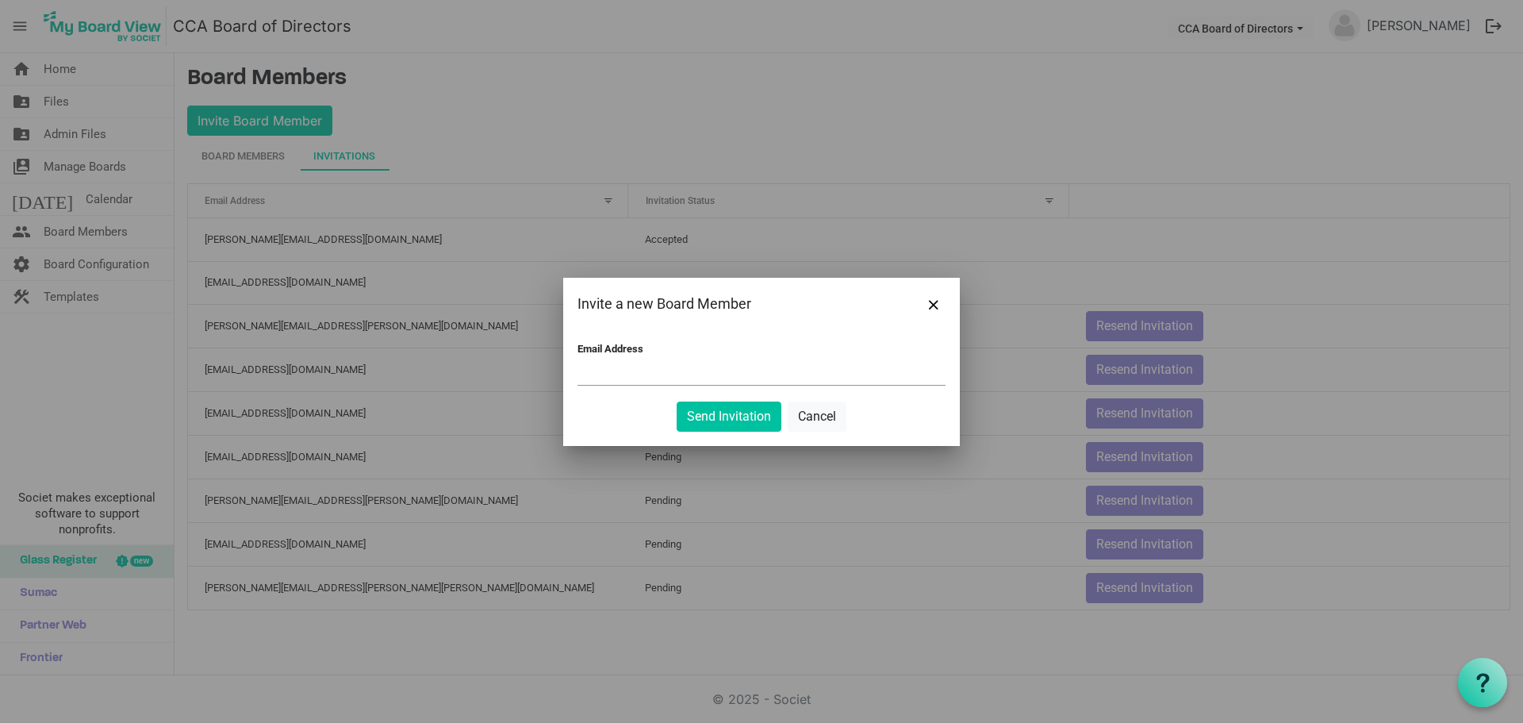
click at [605, 369] on input "Email Address" at bounding box center [762, 373] width 368 height 24
paste input "[PERSON_NAME][EMAIL_ADDRESS][DOMAIN_NAME]"
type input "[PERSON_NAME][EMAIL_ADDRESS][DOMAIN_NAME]"
click at [721, 412] on button "Send Invitation" at bounding box center [729, 416] width 105 height 30
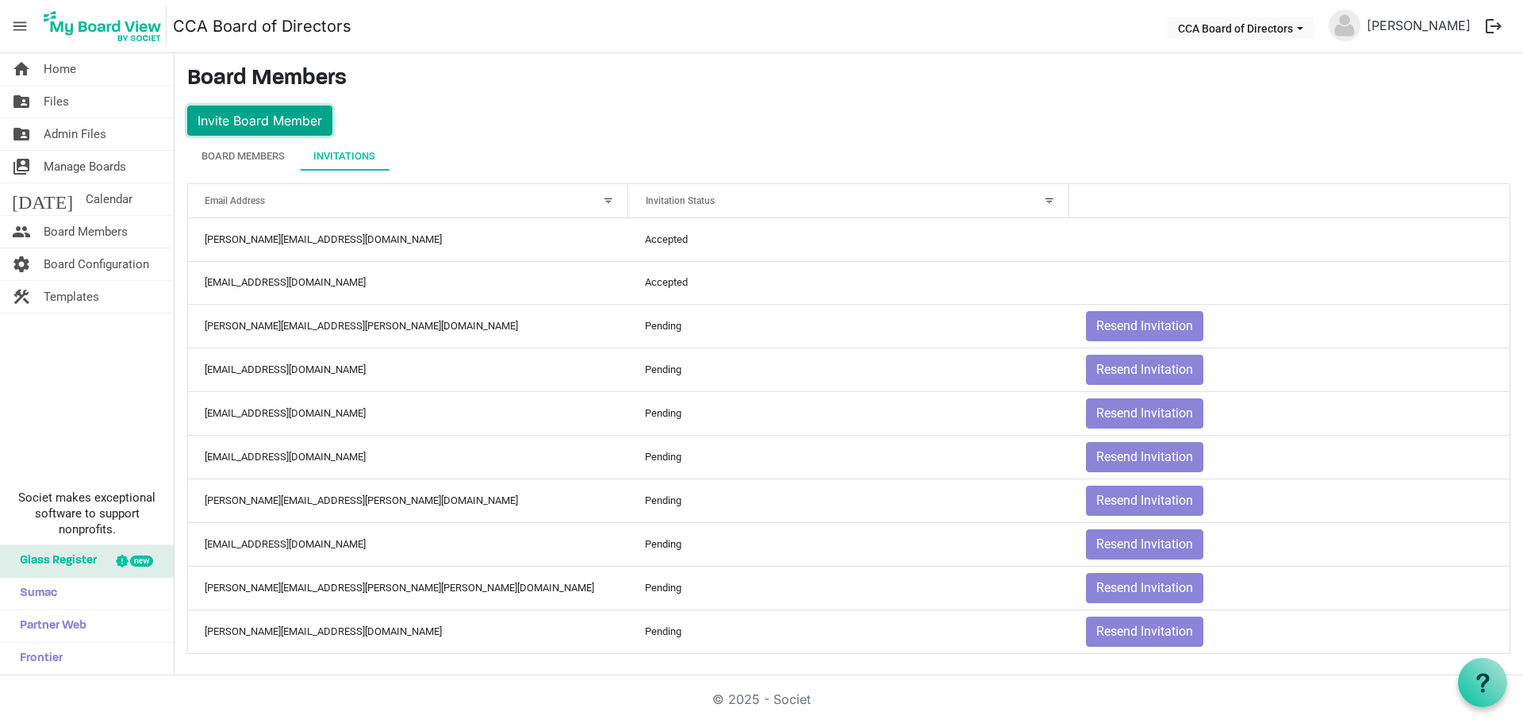
click at [266, 119] on button "Invite Board Member" at bounding box center [259, 121] width 145 height 30
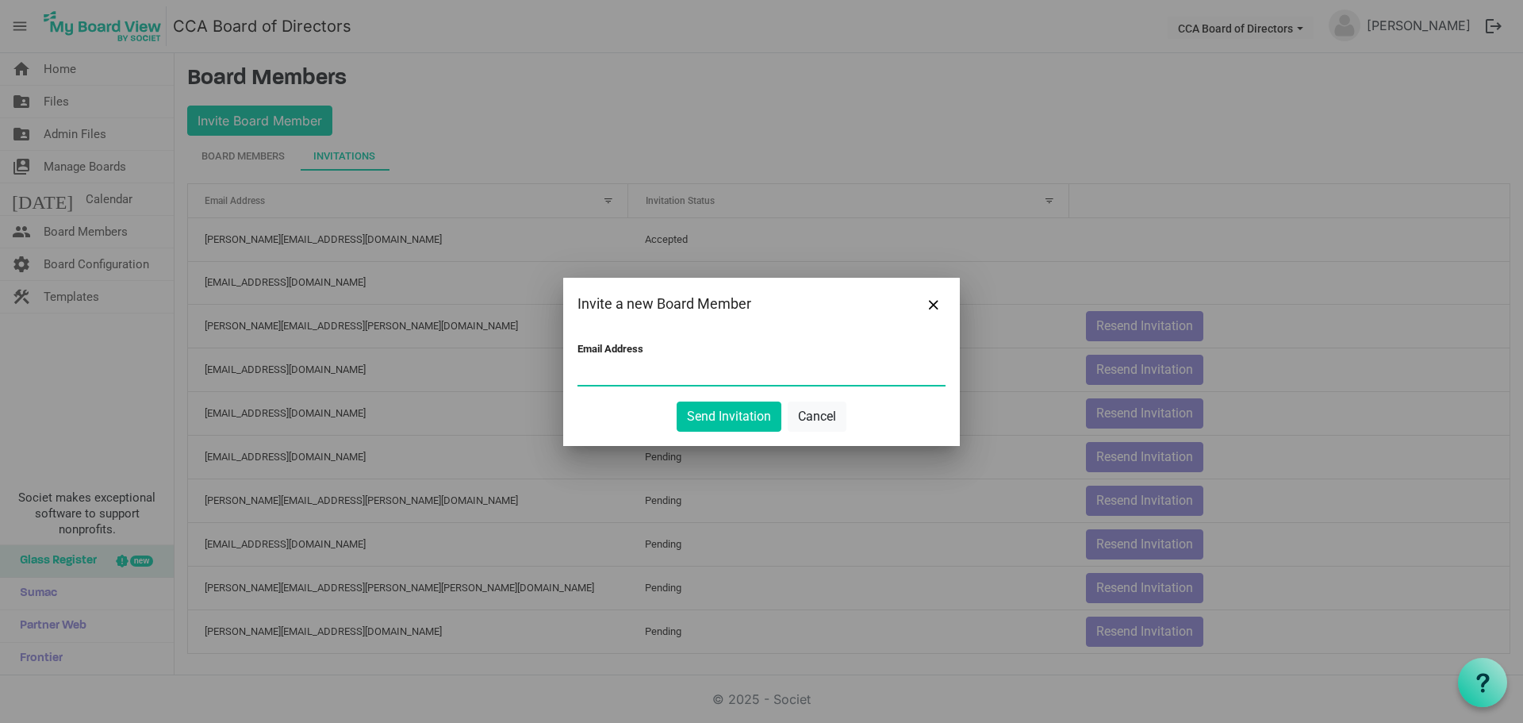
paste input "[EMAIL_ADDRESS][PERSON_NAME][DOMAIN_NAME]"
type input "[EMAIL_ADDRESS][PERSON_NAME][DOMAIN_NAME]"
click at [738, 416] on button "Send Invitation" at bounding box center [729, 416] width 105 height 30
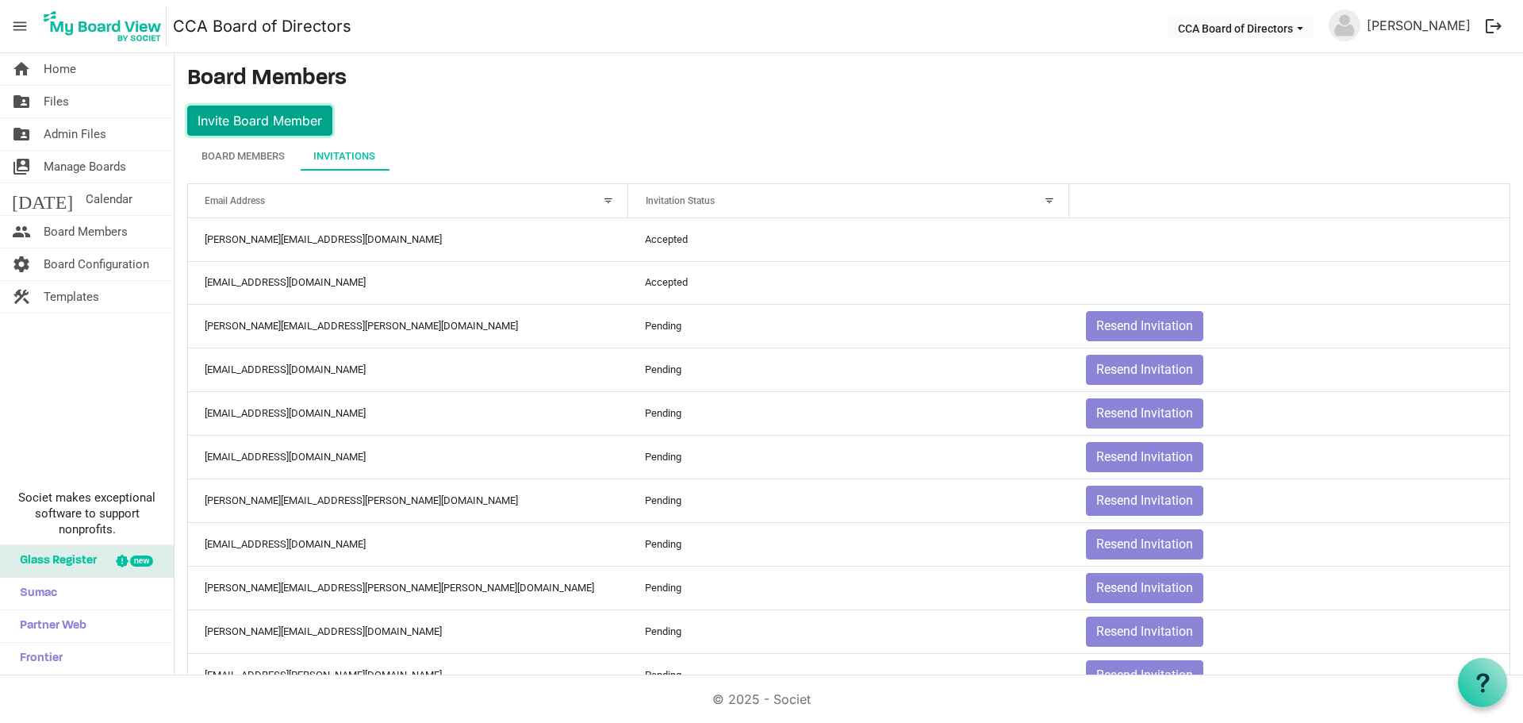
click at [255, 119] on button "Invite Board Member" at bounding box center [259, 121] width 145 height 30
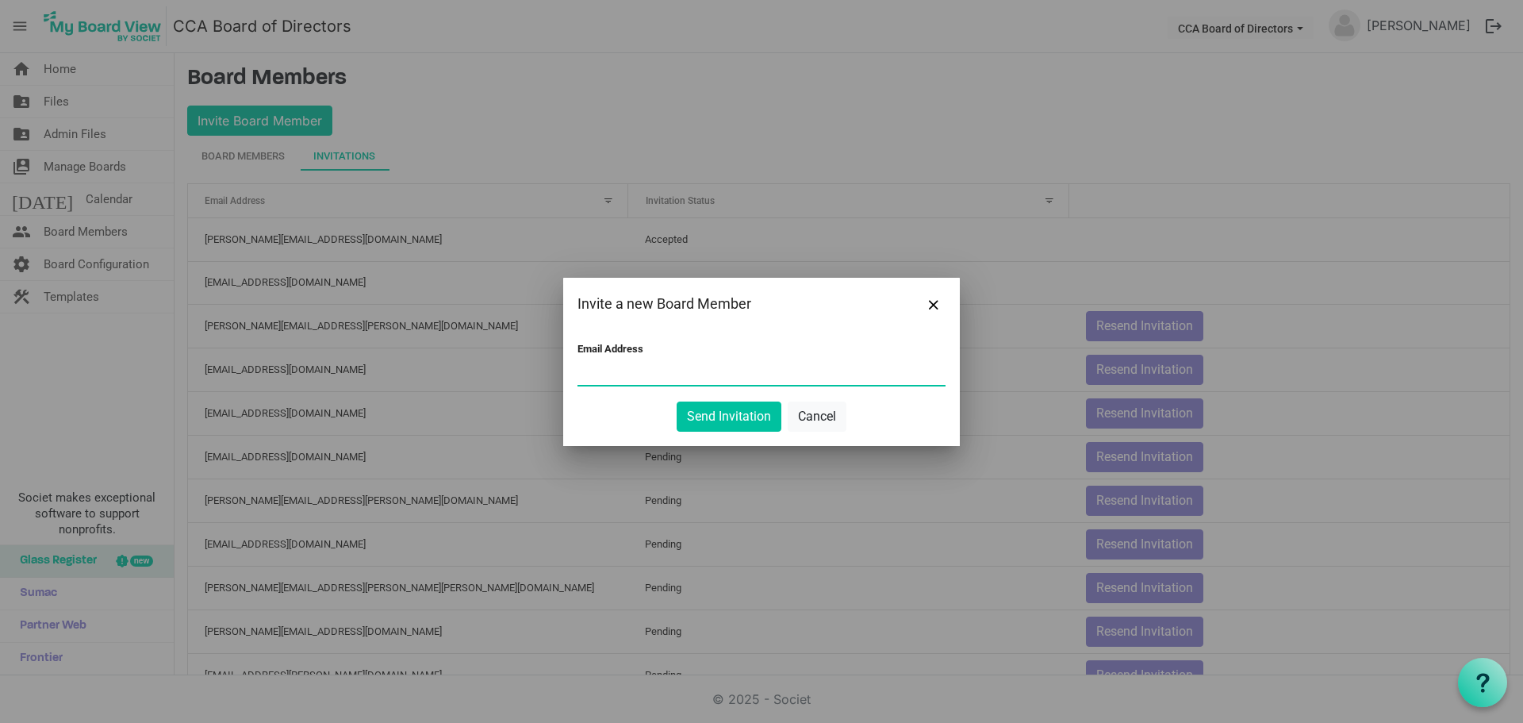
paste input "[PERSON_NAME][EMAIL_ADDRESS][PERSON_NAME][DOMAIN_NAME]"
type input "[PERSON_NAME][EMAIL_ADDRESS][PERSON_NAME][DOMAIN_NAME]"
click at [732, 413] on button "Send Invitation" at bounding box center [729, 416] width 105 height 30
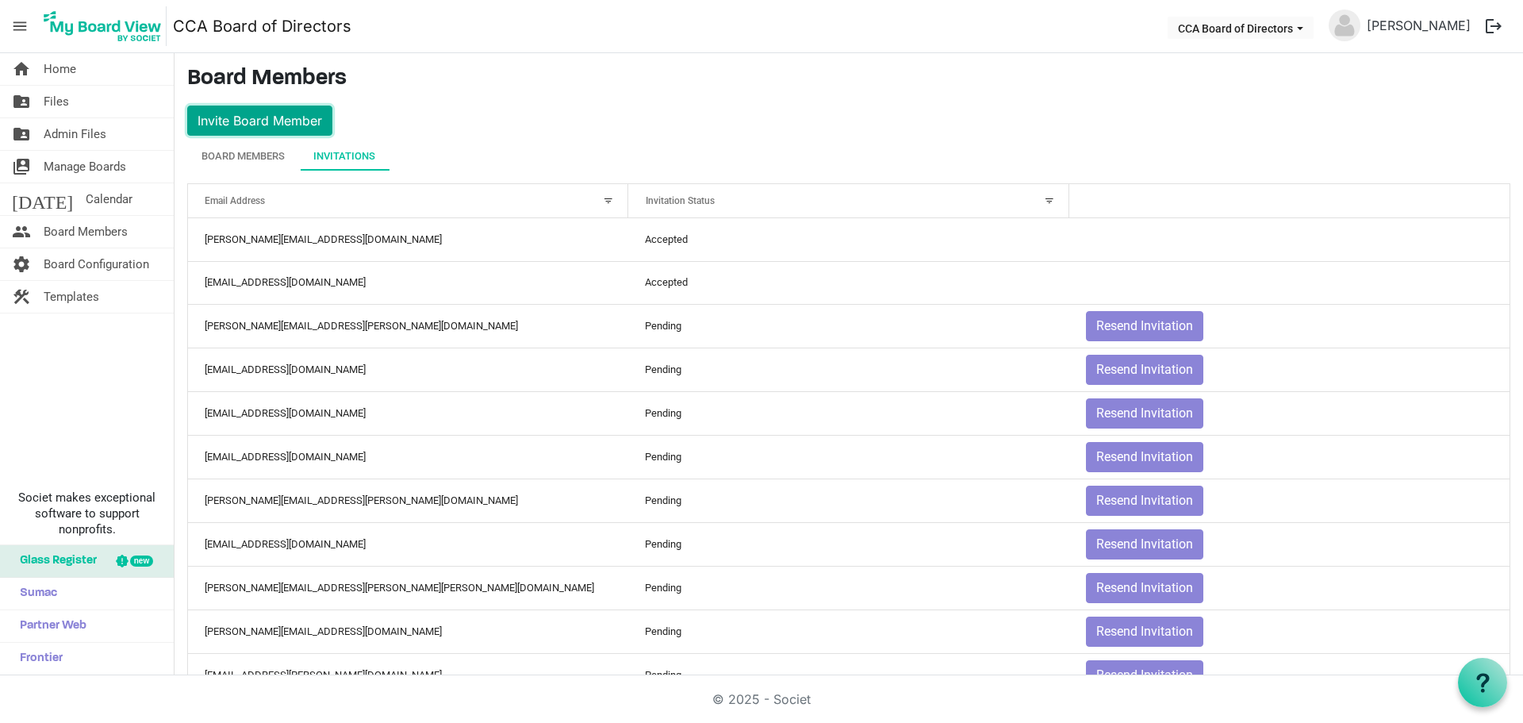
click at [275, 117] on button "Invite Board Member" at bounding box center [259, 121] width 145 height 30
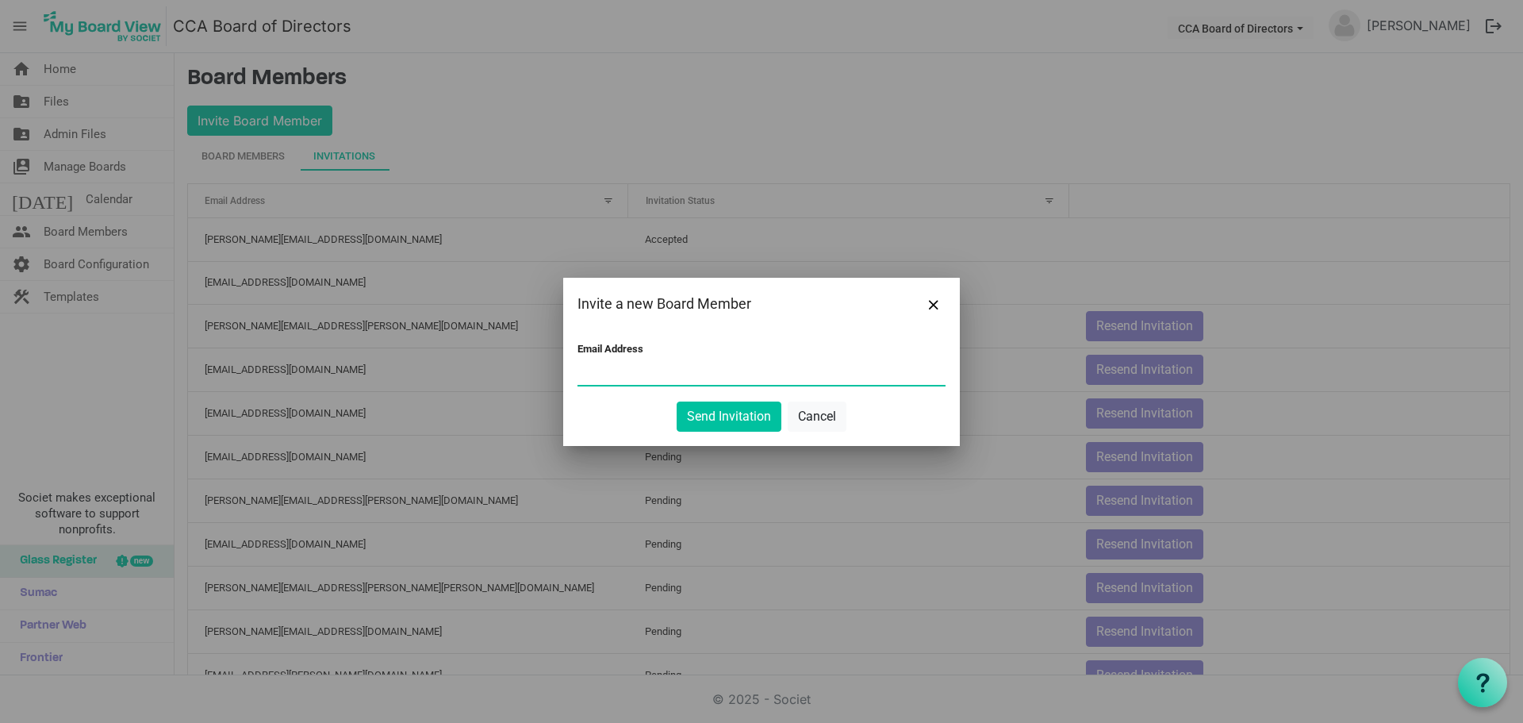
paste input "[EMAIL_ADDRESS][DOMAIN_NAME]"
type input "[EMAIL_ADDRESS][DOMAIN_NAME]"
click at [715, 414] on button "Send Invitation" at bounding box center [729, 416] width 105 height 30
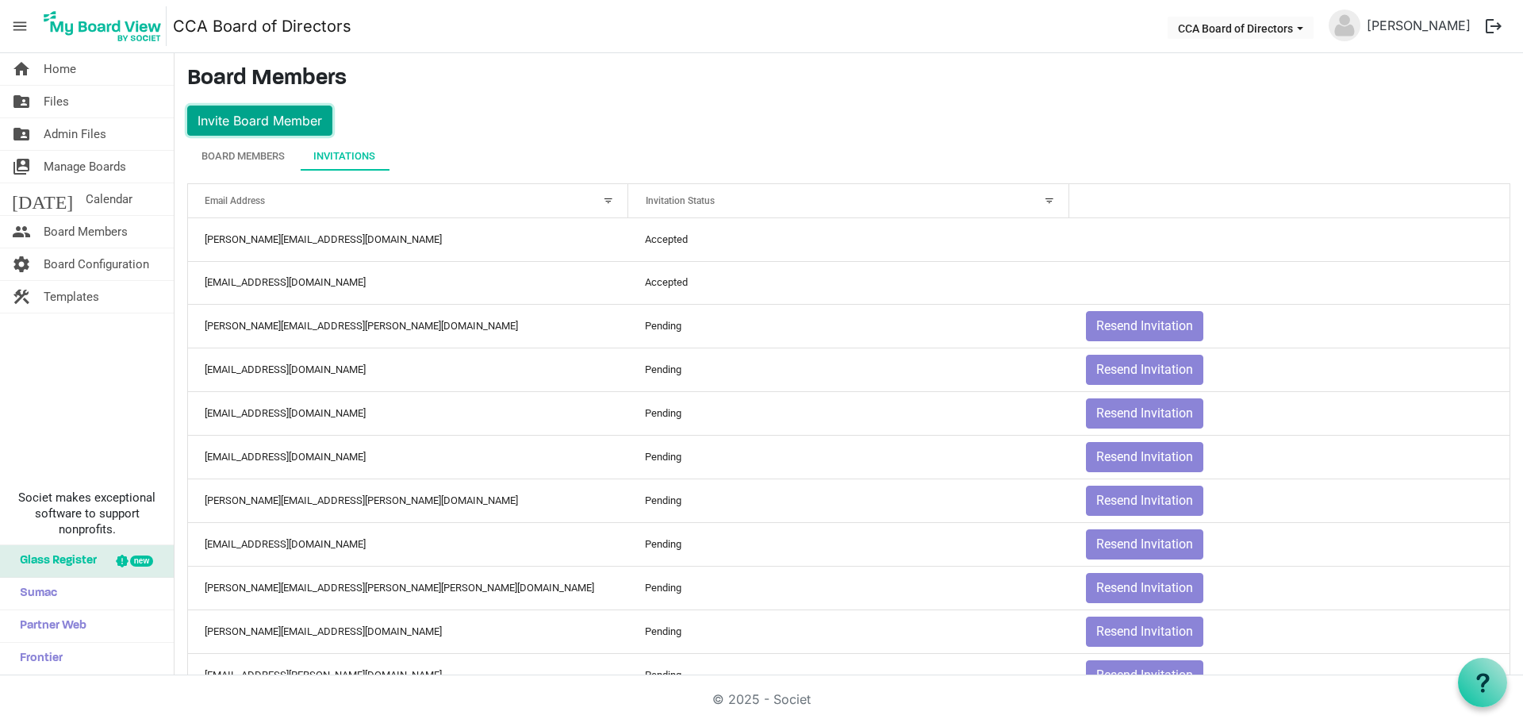
click at [276, 119] on button "Invite Board Member" at bounding box center [259, 121] width 145 height 30
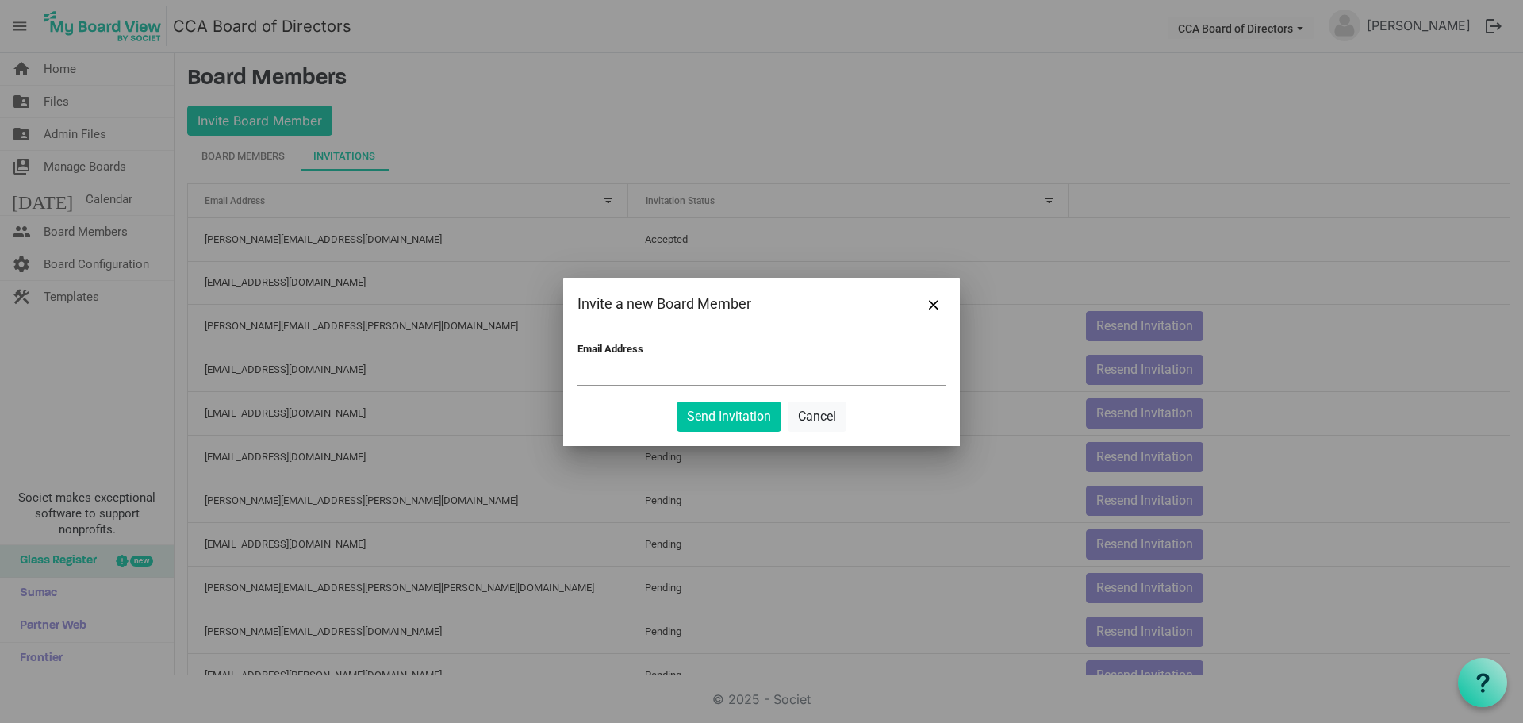
click at [596, 368] on input "Email Address" at bounding box center [762, 373] width 368 height 24
paste input "[EMAIL_ADDRESS][DOMAIN_NAME]"
type input "[EMAIL_ADDRESS][DOMAIN_NAME]"
click at [724, 413] on button "Send Invitation" at bounding box center [729, 416] width 105 height 30
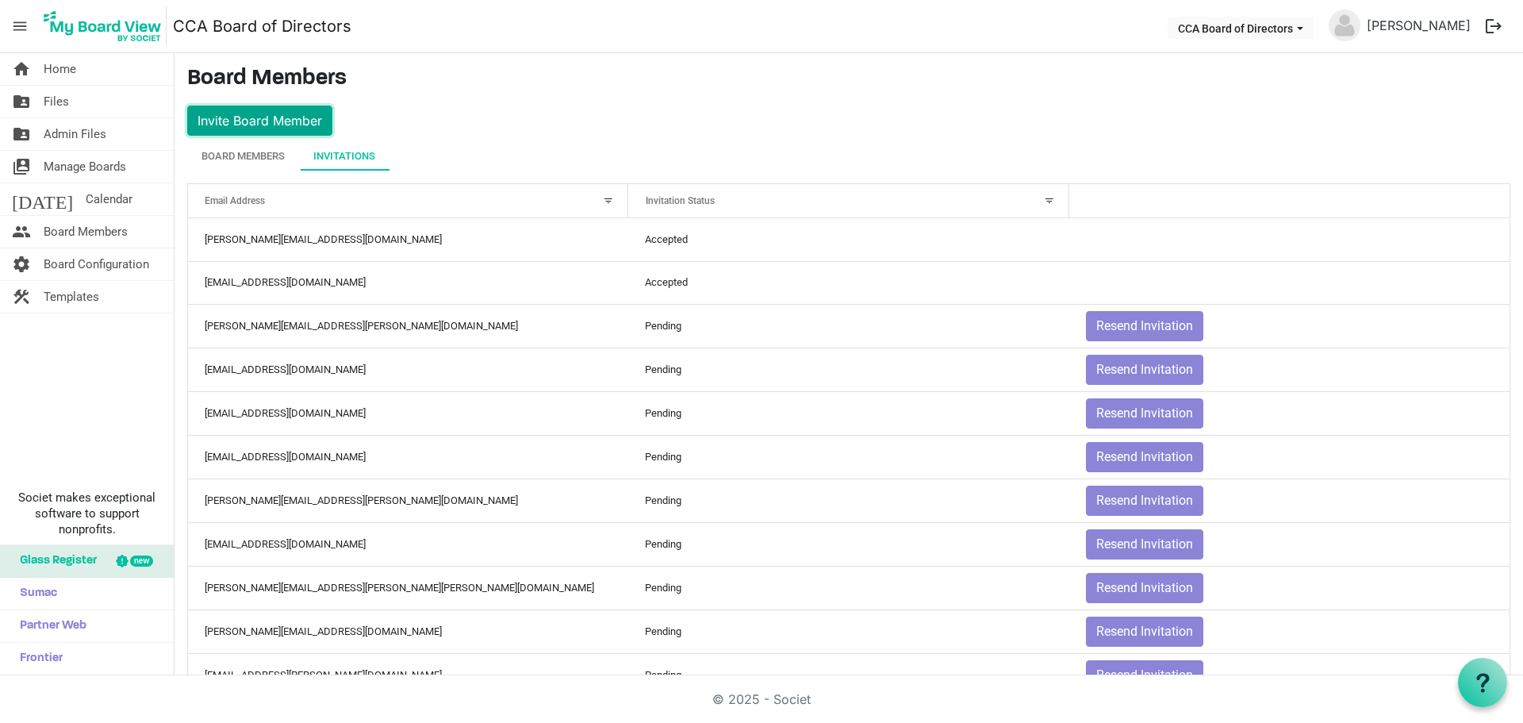
click at [263, 119] on button "Invite Board Member" at bounding box center [259, 121] width 145 height 30
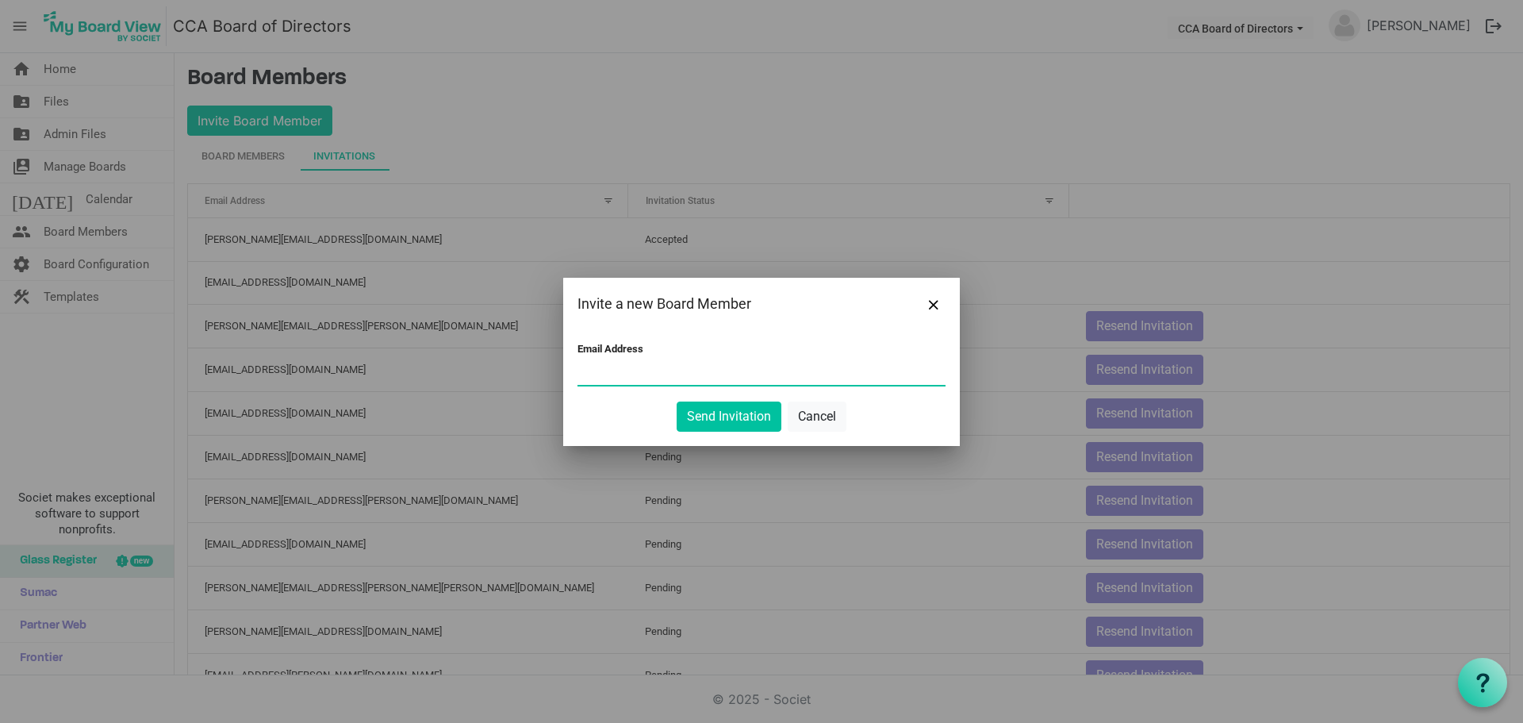
paste input "[PERSON_NAME][EMAIL_ADDRESS][DOMAIN_NAME]"
type input "[PERSON_NAME][EMAIL_ADDRESS][DOMAIN_NAME]"
click at [729, 413] on button "Send Invitation" at bounding box center [729, 416] width 105 height 30
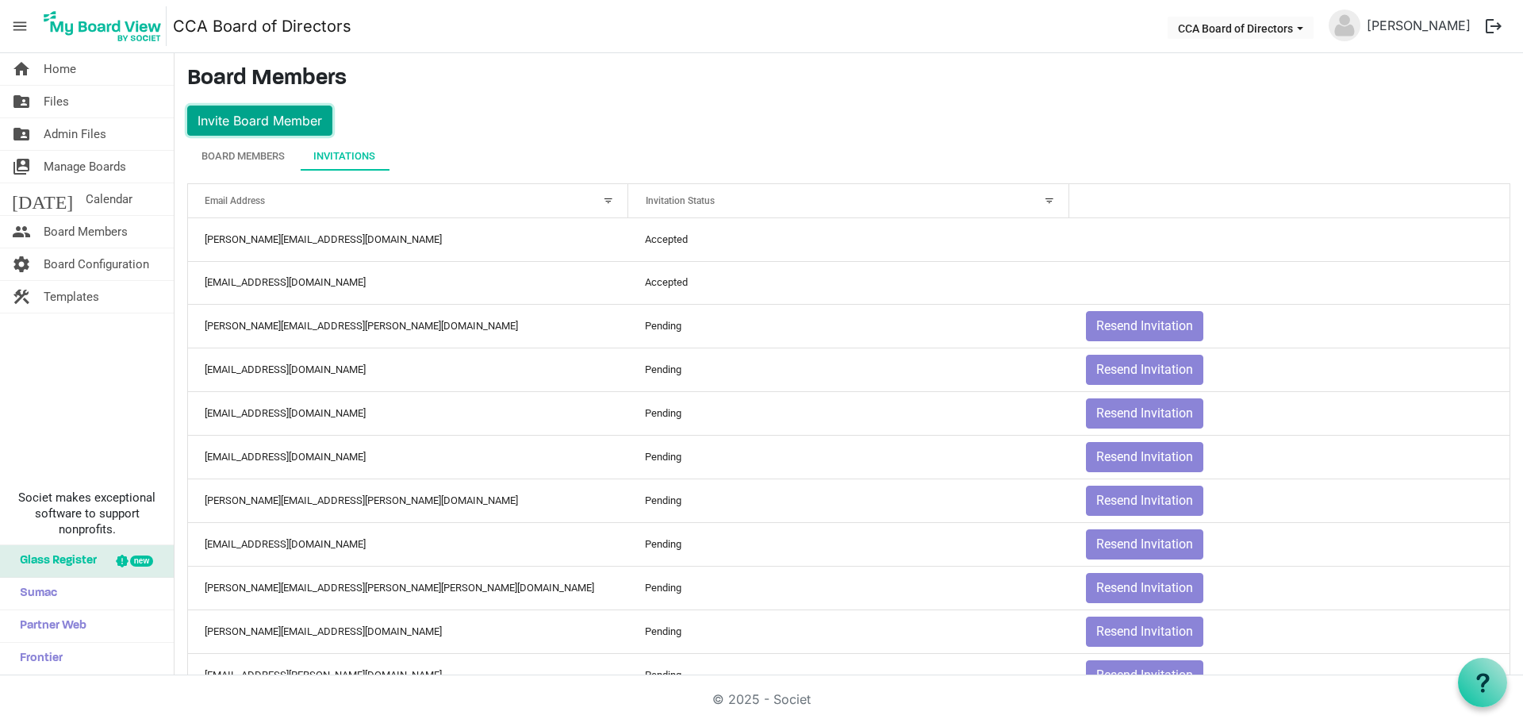
click at [287, 118] on button "Invite Board Member" at bounding box center [259, 121] width 145 height 30
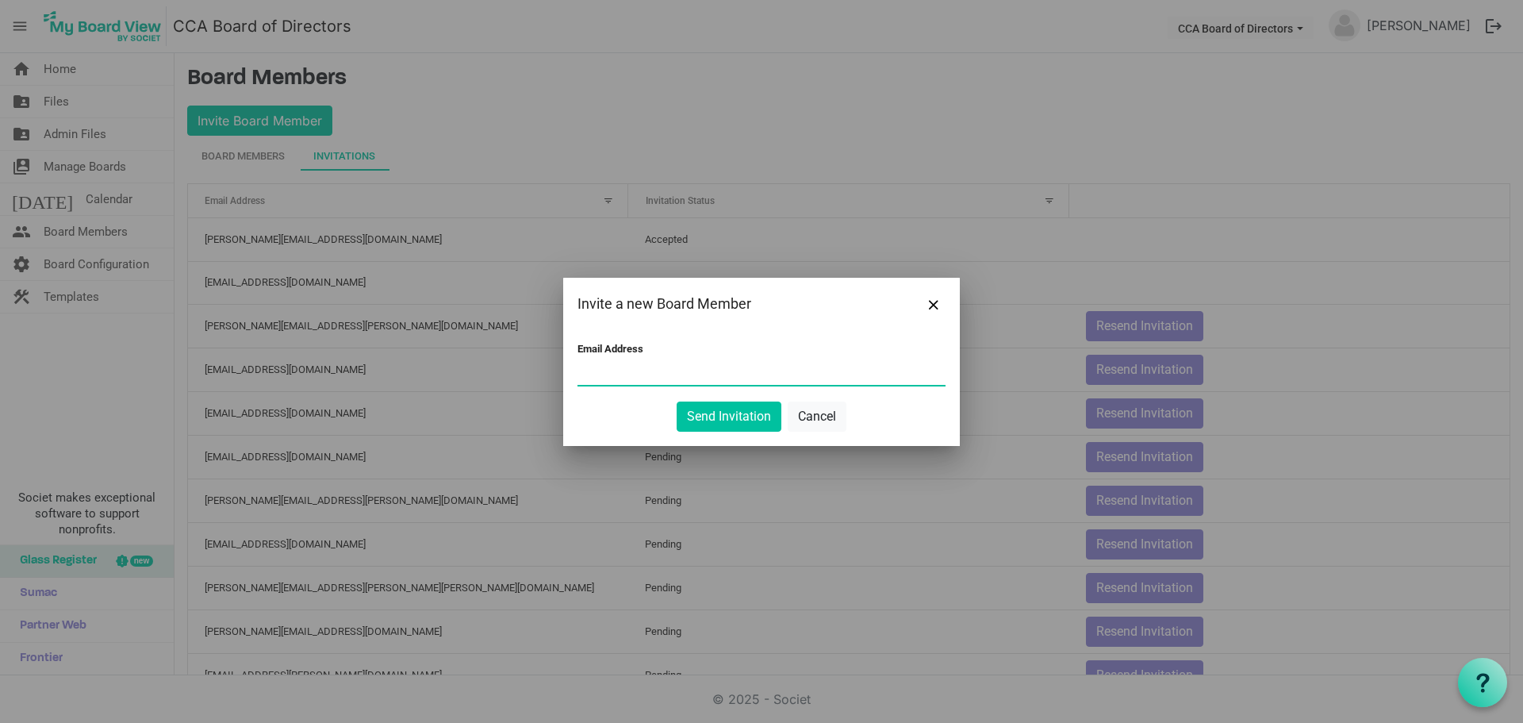
paste input "[EMAIL_ADDRESS][DOMAIN_NAME]"
type input "[EMAIL_ADDRESS][DOMAIN_NAME]"
click at [743, 414] on button "Send Invitation" at bounding box center [729, 416] width 105 height 30
